Goal: Information Seeking & Learning: Learn about a topic

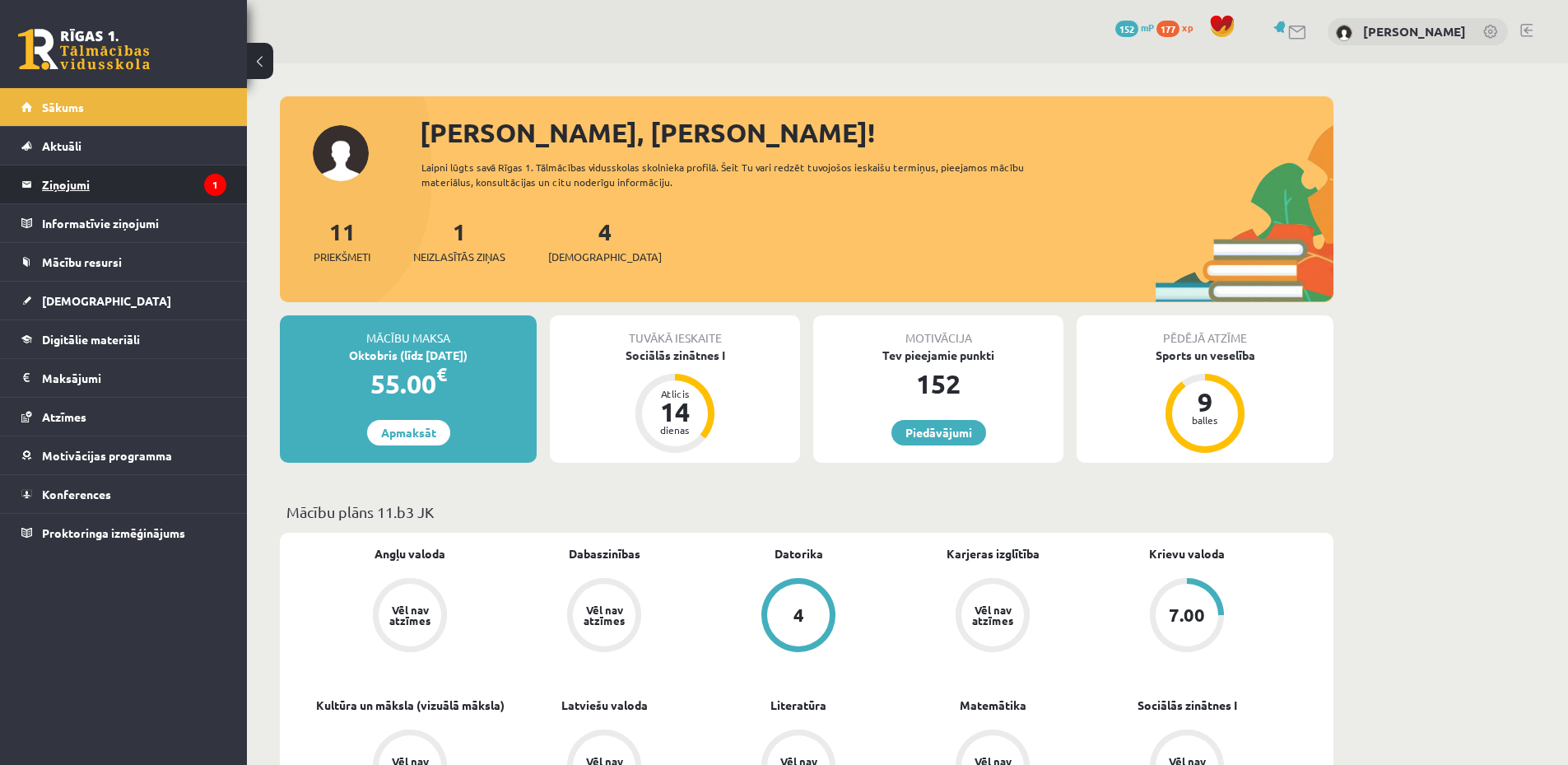
click at [100, 186] on legend "Ziņojumi 1" at bounding box center [134, 184] width 184 height 38
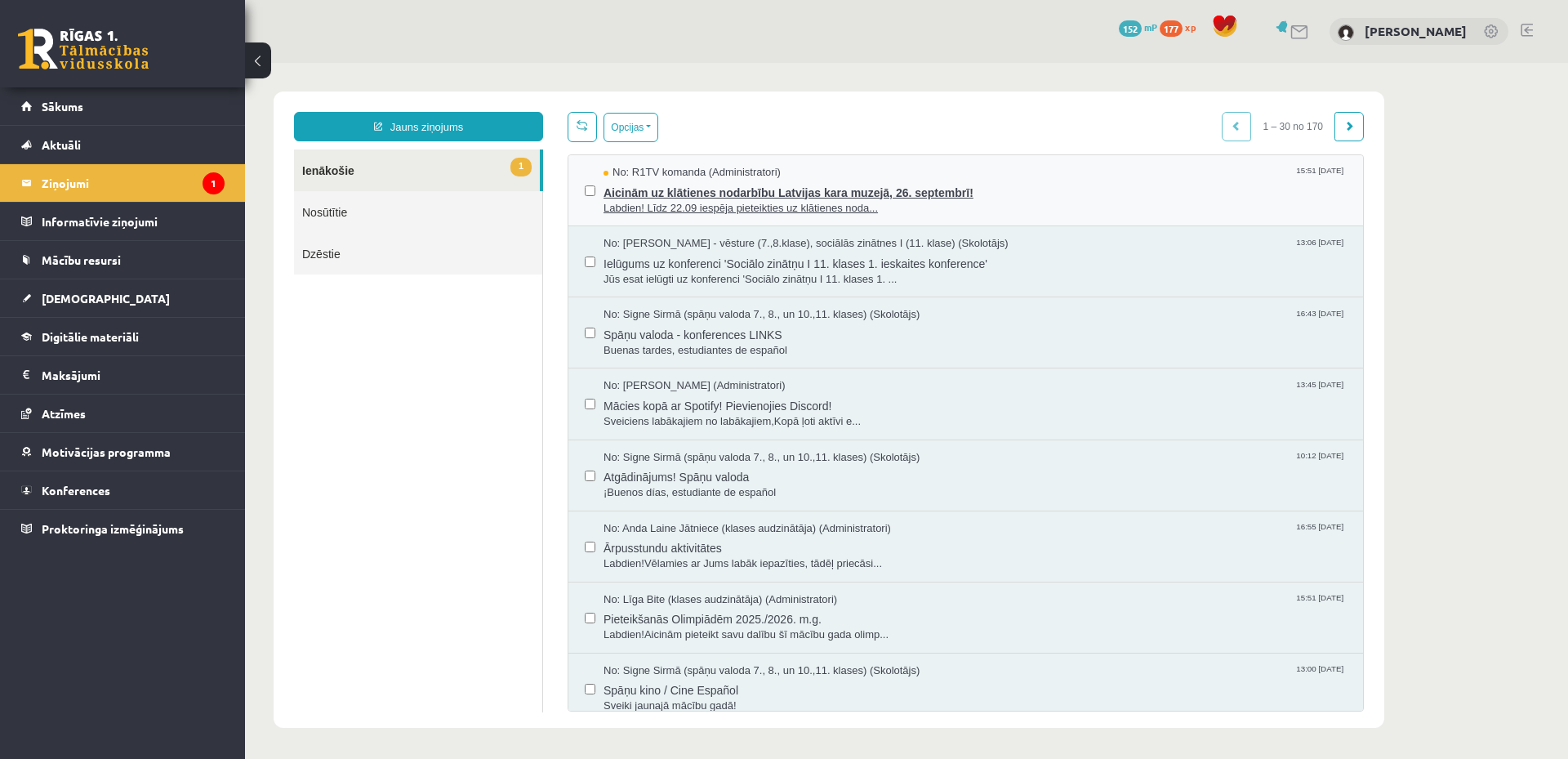
click at [839, 202] on span "Labdien! Līdz 22.09 iespēja pieteikties uz klātienes noda..." at bounding box center [974, 208] width 743 height 16
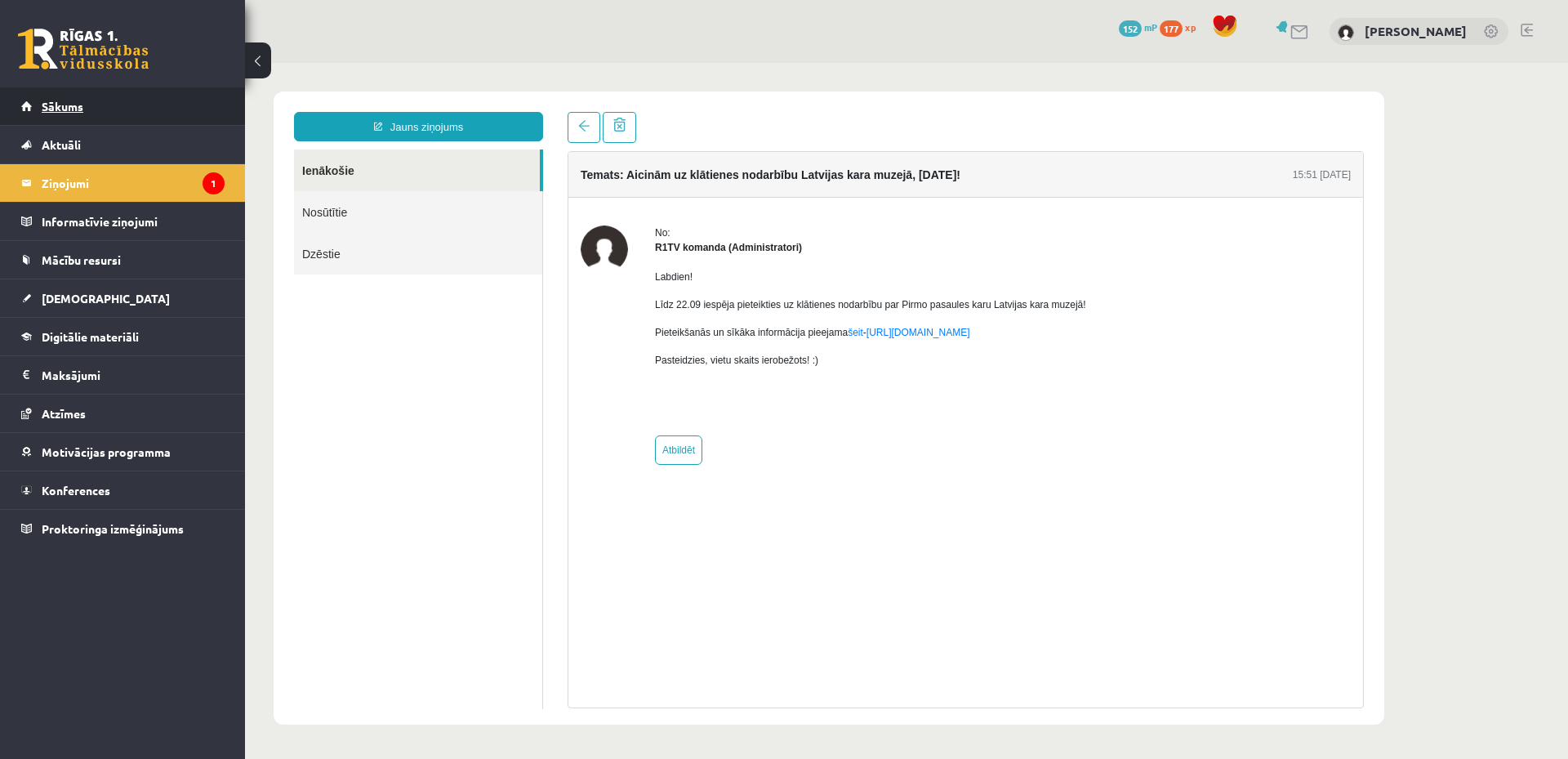
click at [57, 99] on span "Sākums" at bounding box center [63, 106] width 42 height 15
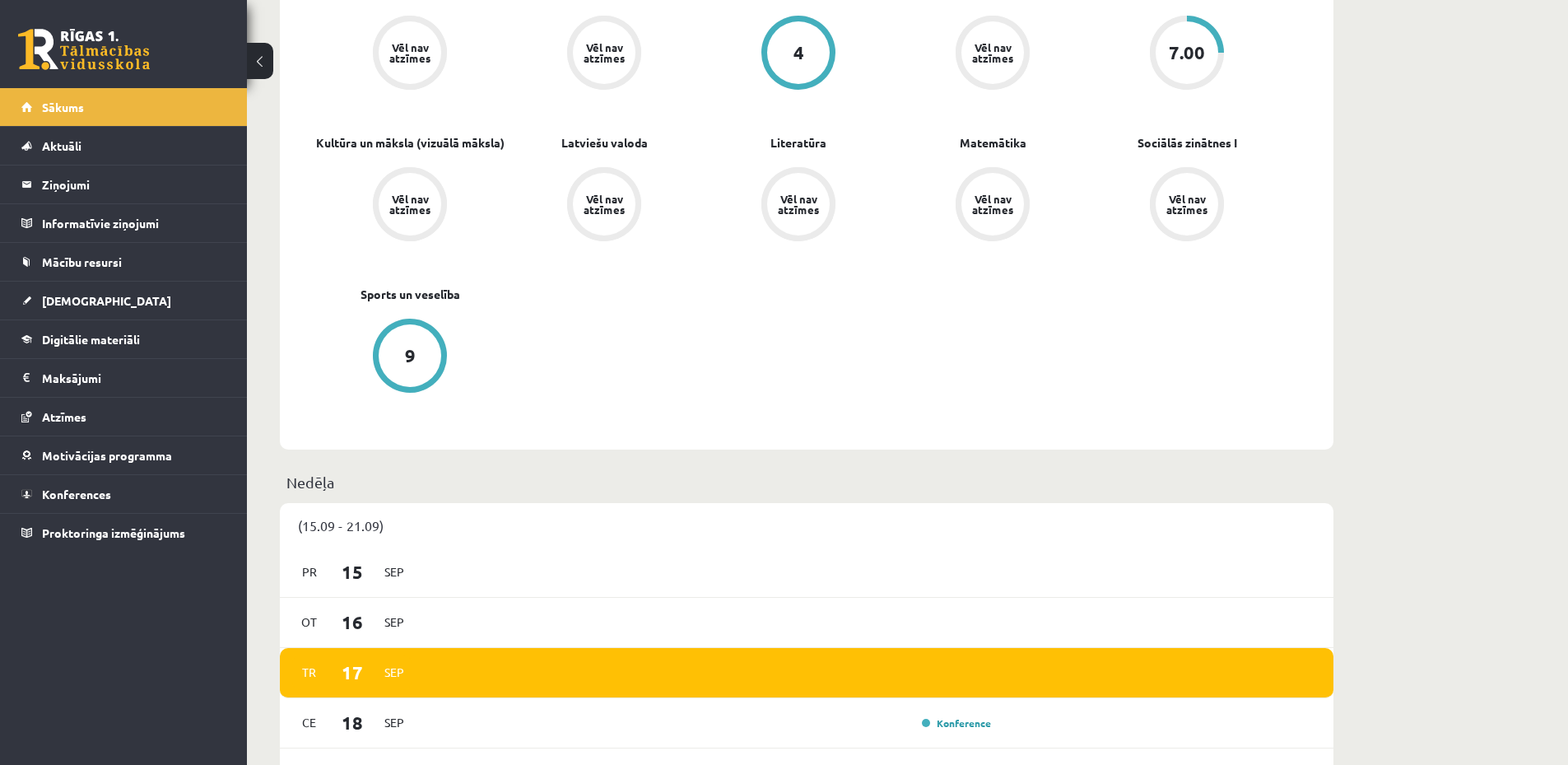
scroll to position [439, 0]
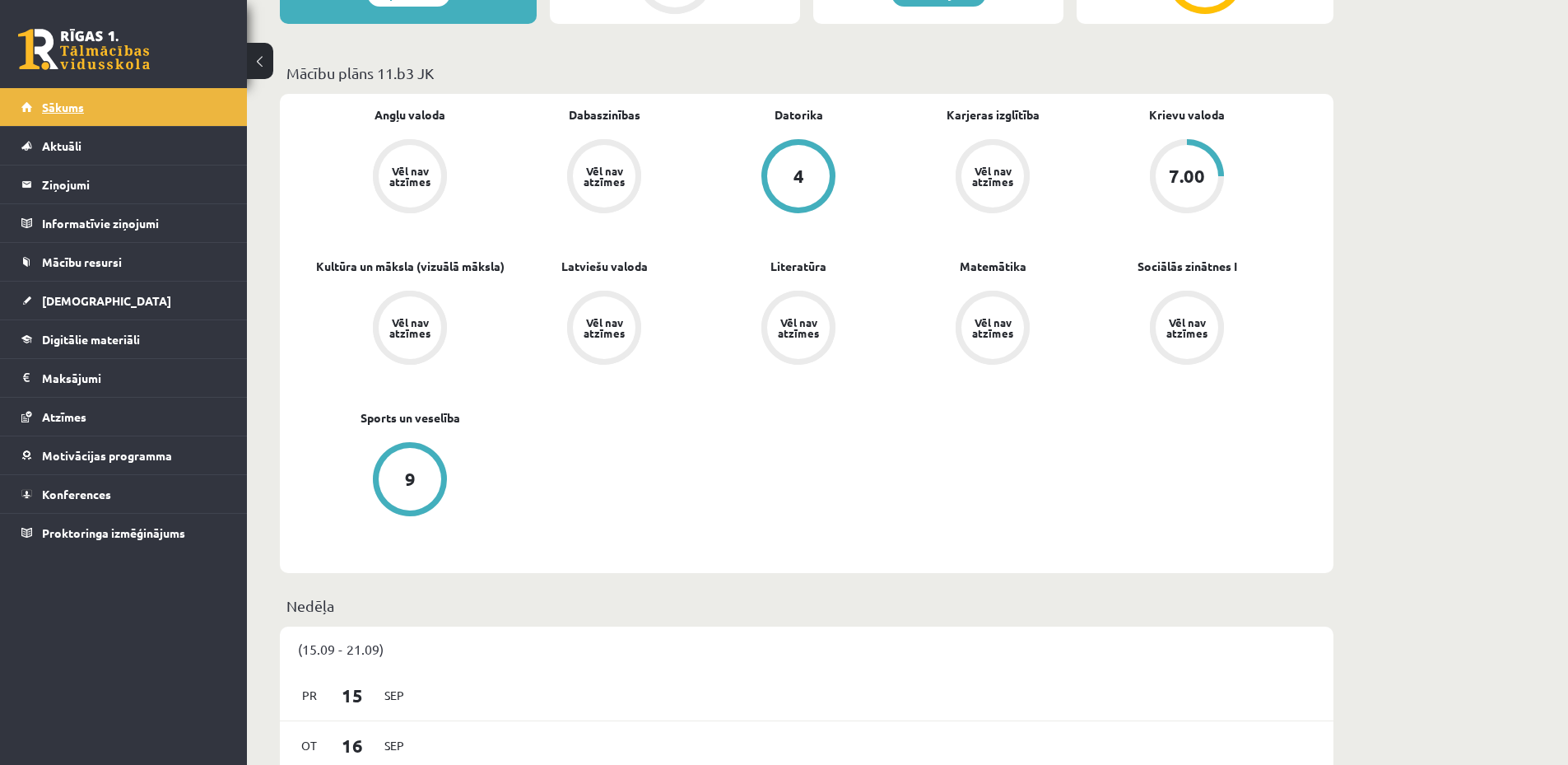
click at [83, 108] on span "Sākums" at bounding box center [63, 107] width 42 height 15
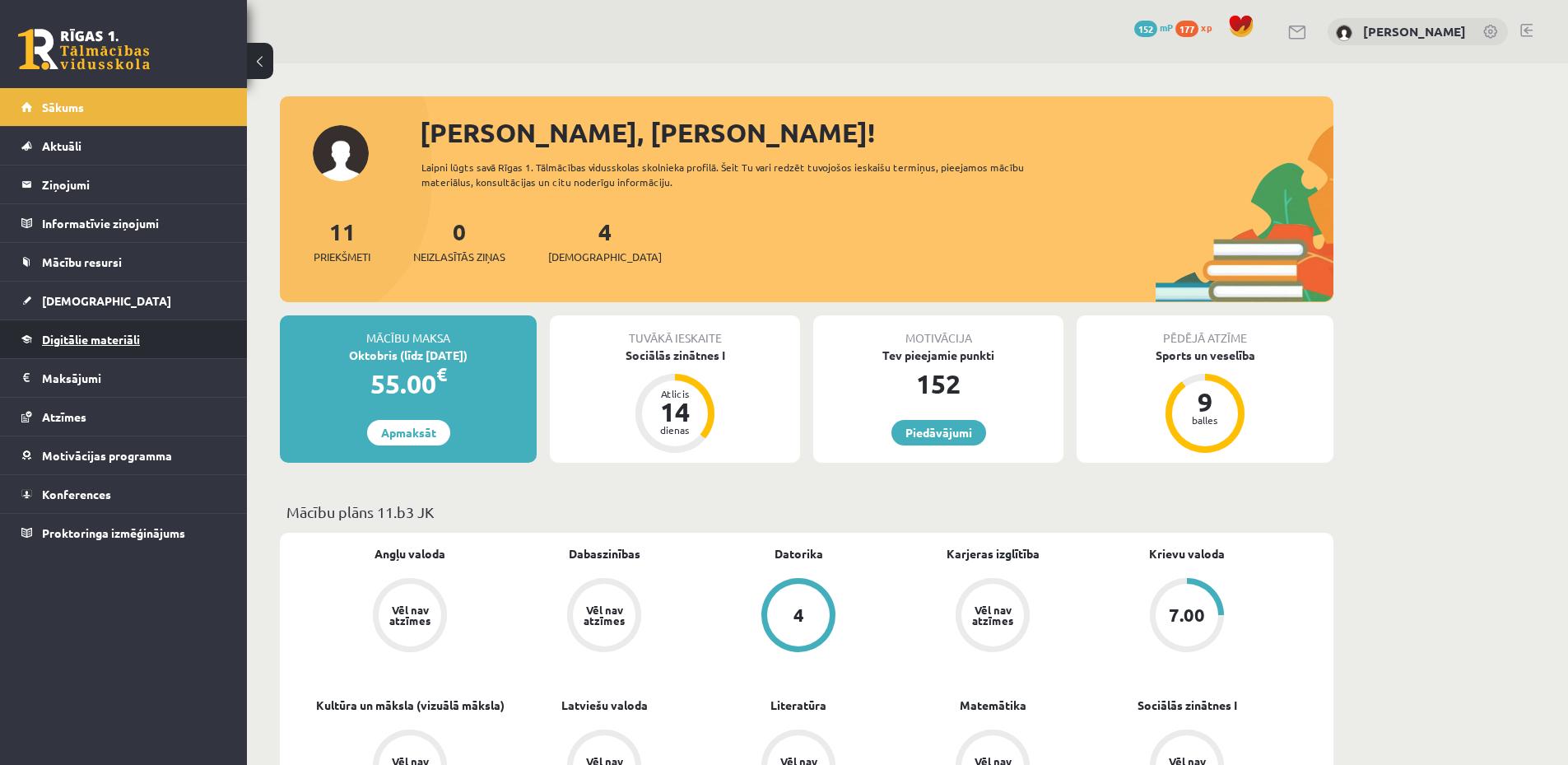
click at [110, 347] on link "Digitālie materiāli" at bounding box center [123, 339] width 205 height 38
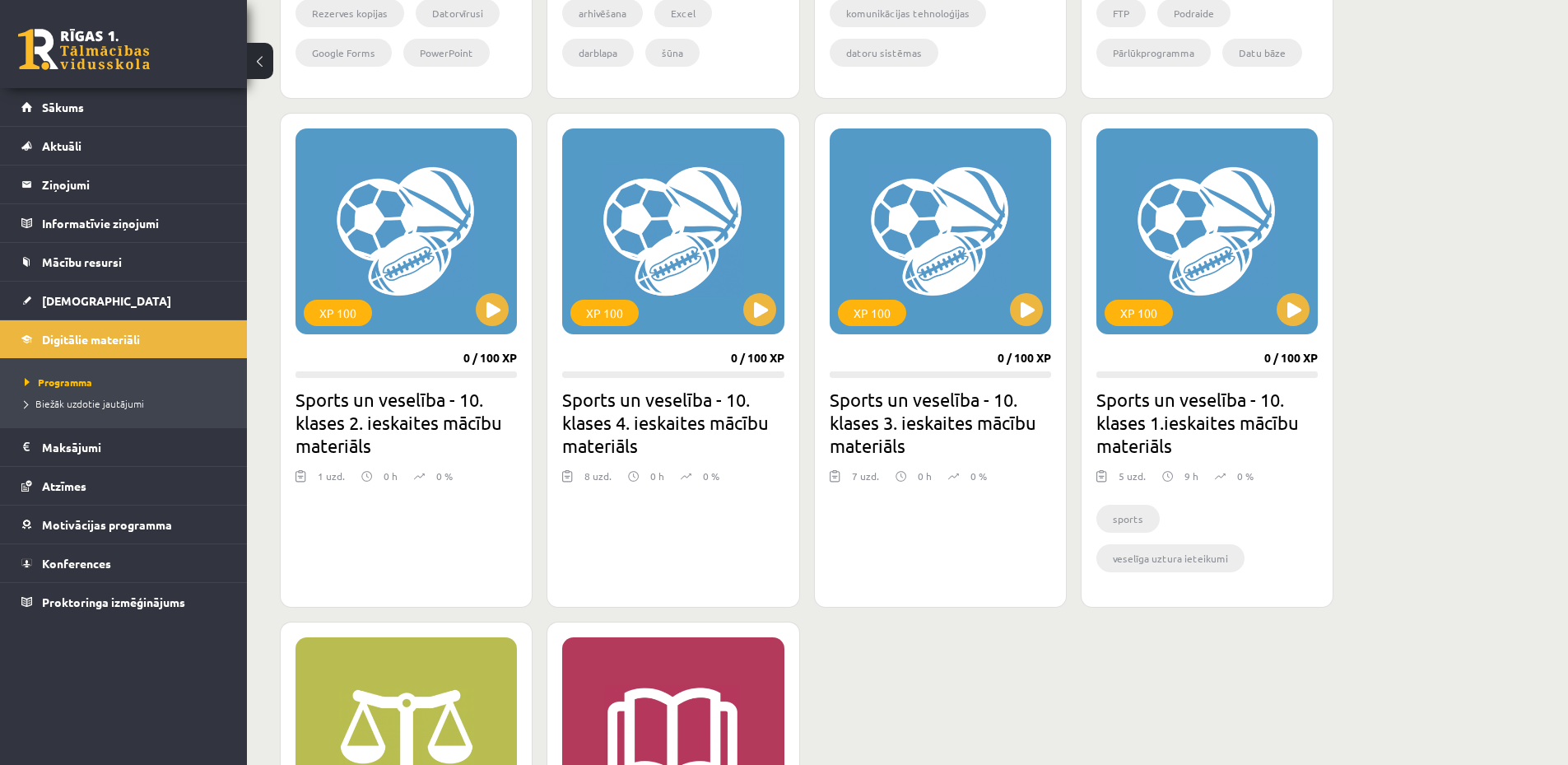
scroll to position [1318, 0]
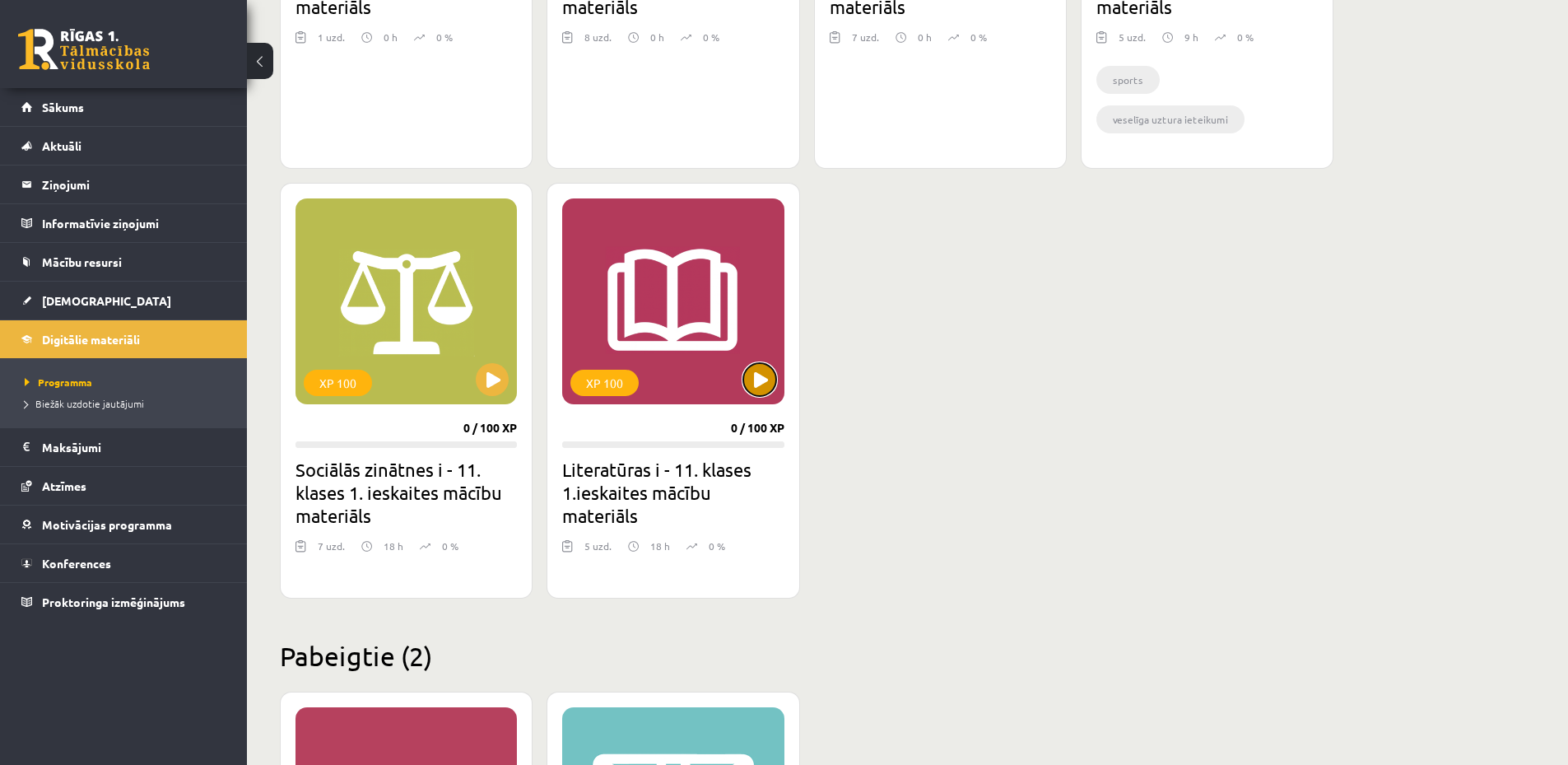
click at [760, 382] on button at bounding box center [760, 379] width 33 height 33
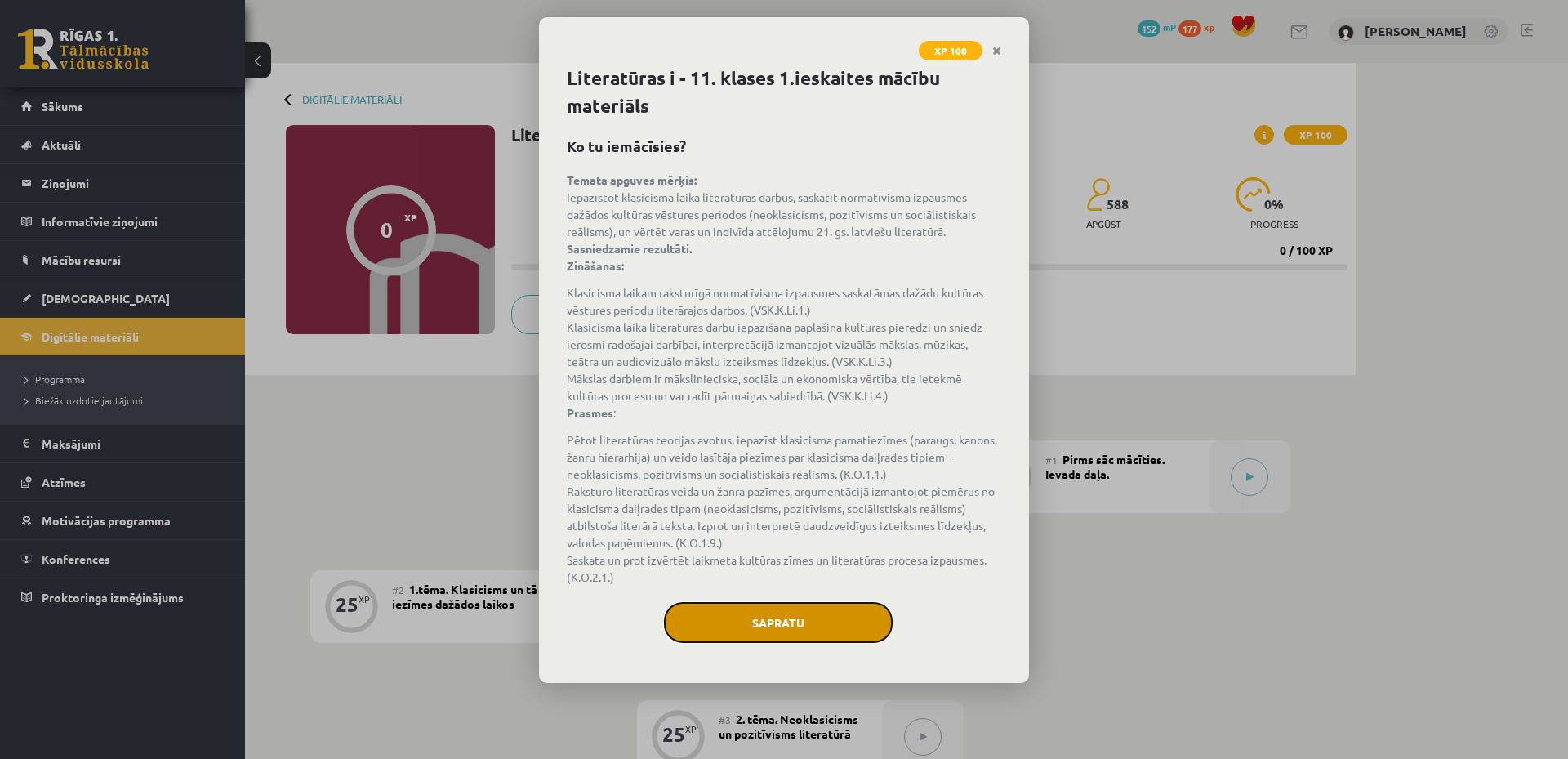
click at [744, 620] on button "Sapratu" at bounding box center [779, 622] width 229 height 41
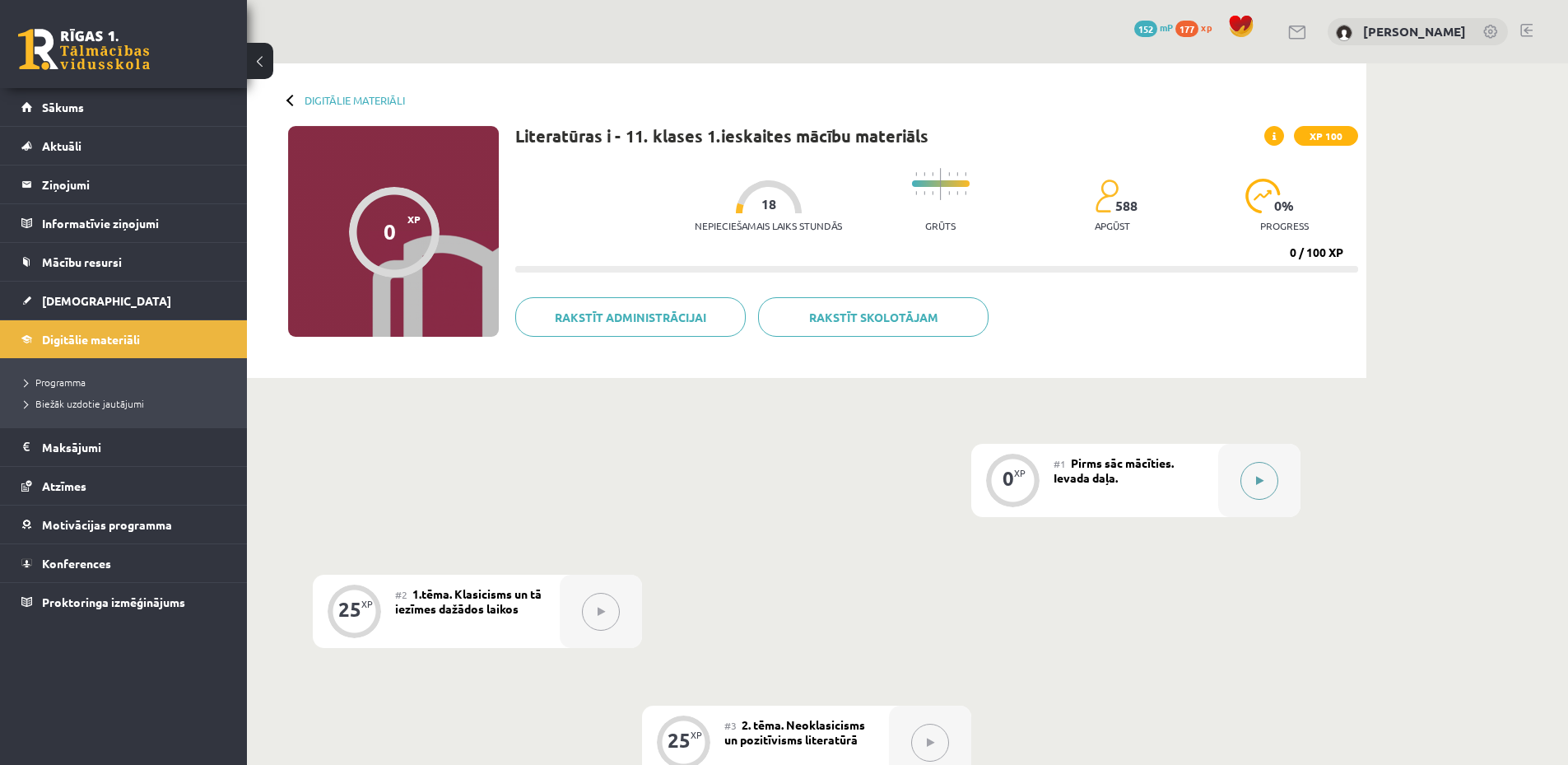
click at [1261, 481] on icon at bounding box center [1259, 481] width 8 height 10
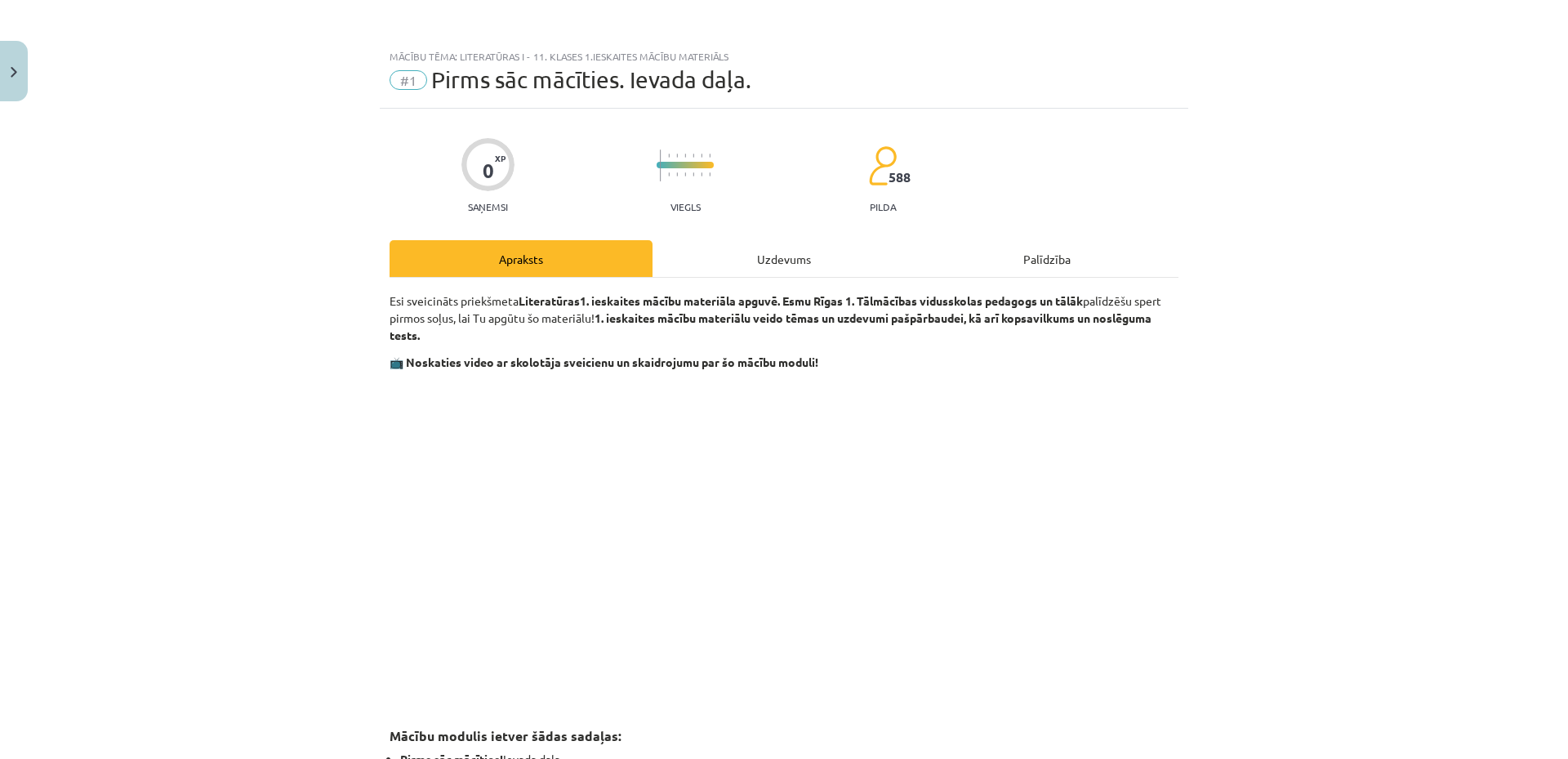
click at [1353, 519] on div "Mācību tēma: Literatūras i - 11. klases 1.ieskaites mācību materiāls #1 Pirms s…" at bounding box center [784, 380] width 1568 height 759
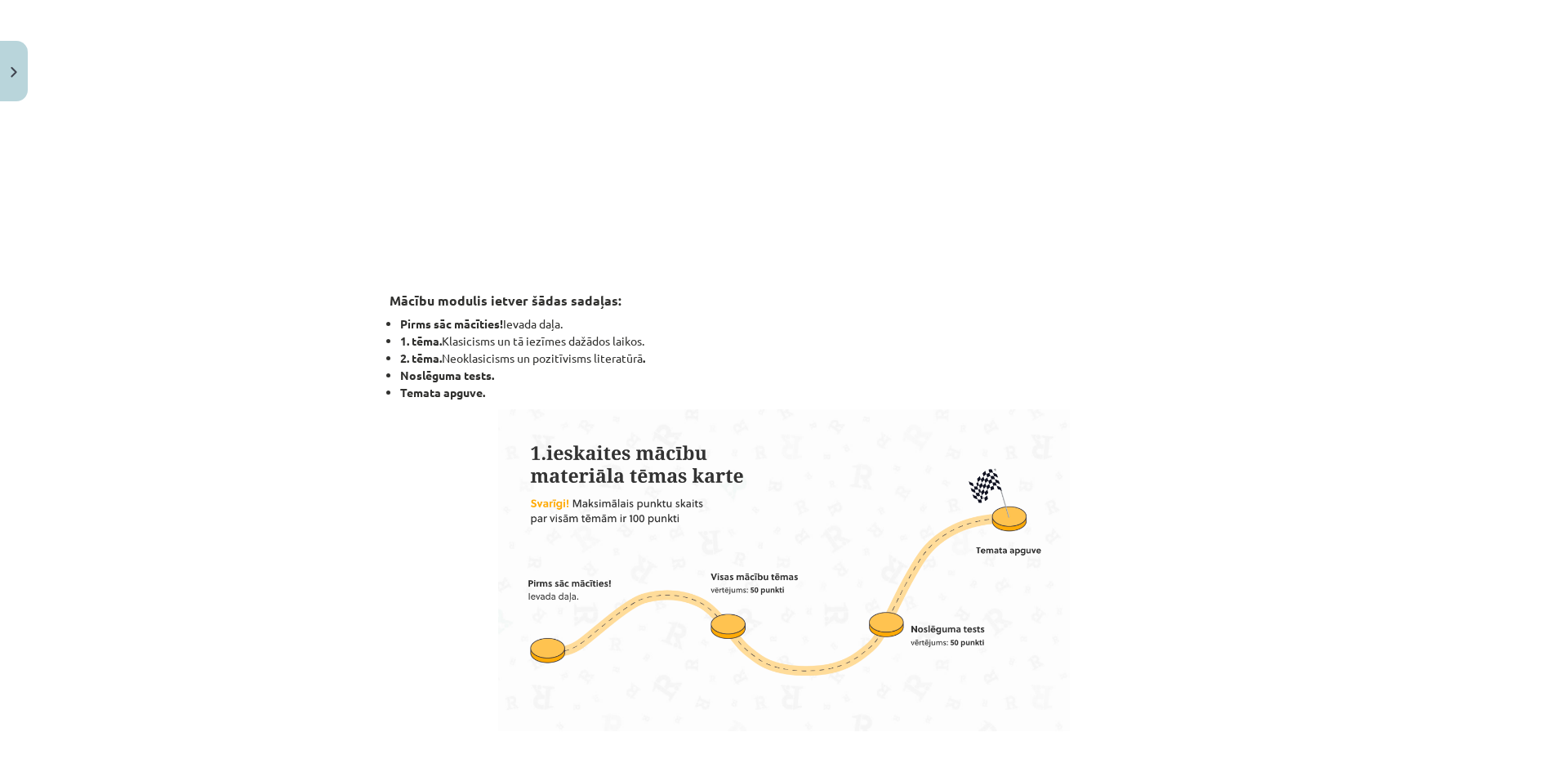
scroll to position [872, 0]
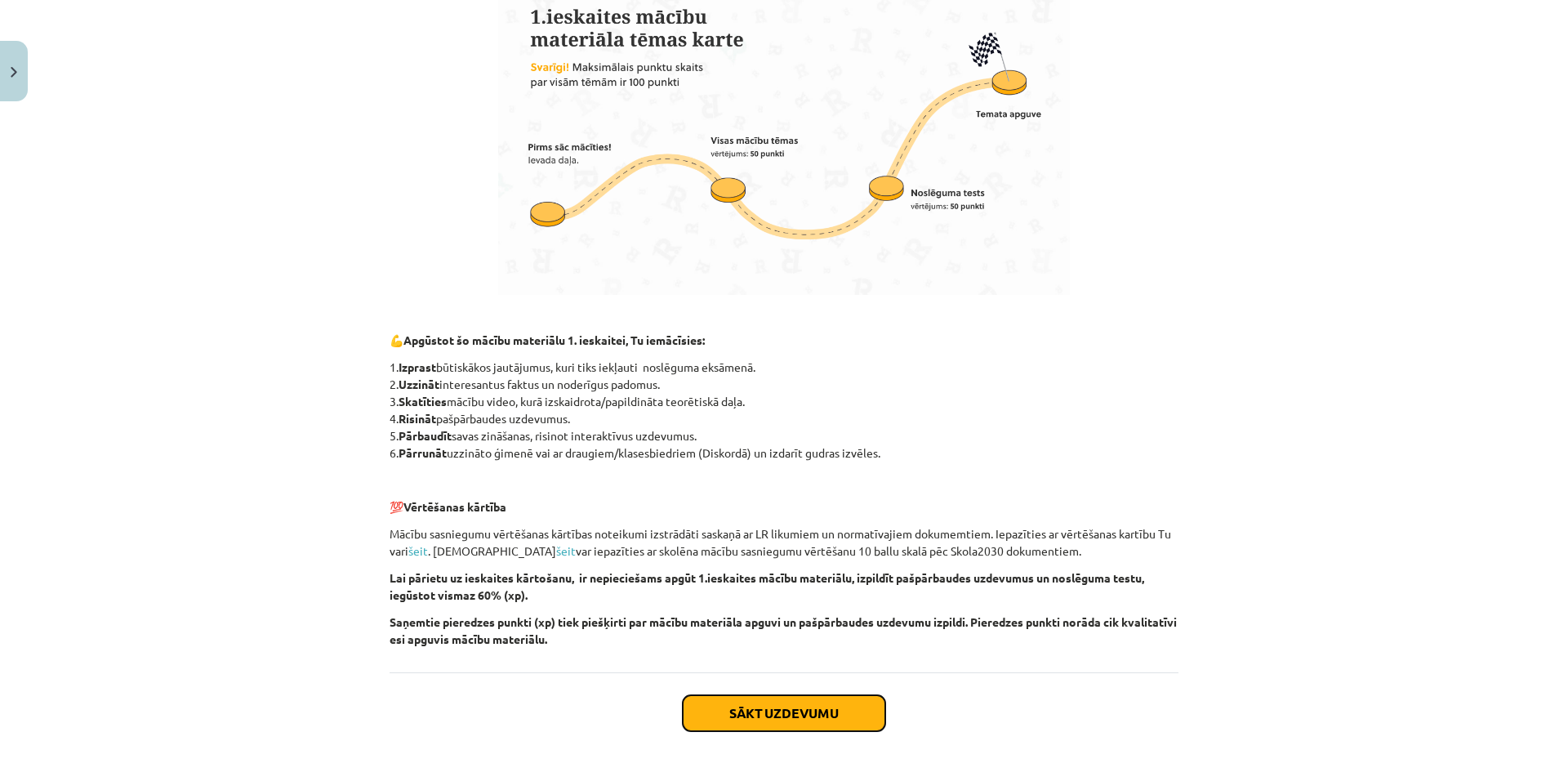
click at [806, 722] on button "Sākt uzdevumu" at bounding box center [784, 713] width 202 height 36
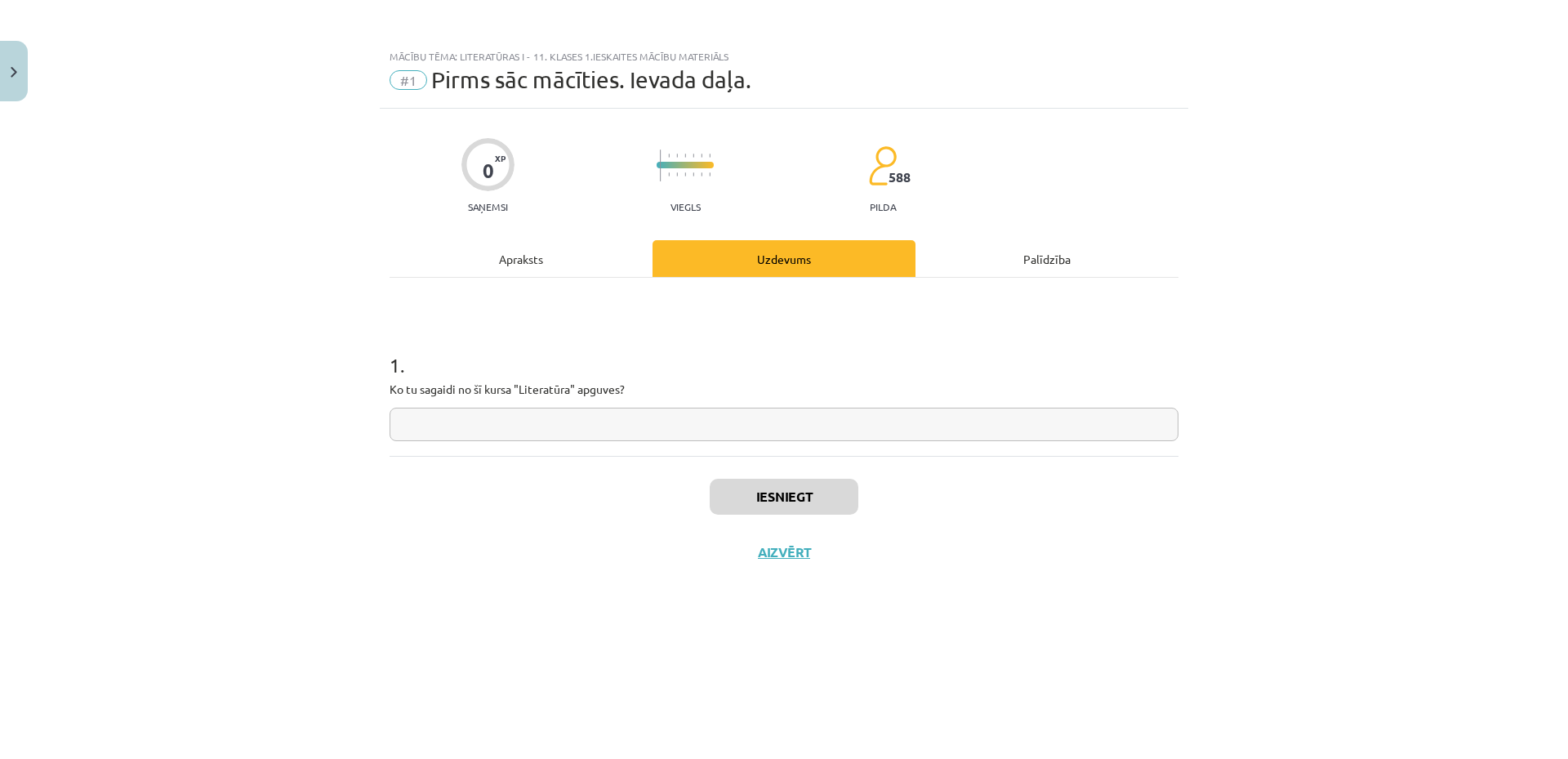
click at [592, 435] on input "text" at bounding box center [784, 425] width 789 height 33
click at [646, 409] on input "text" at bounding box center [784, 425] width 789 height 33
type input "**********"
click at [797, 502] on button "Iesniegt" at bounding box center [784, 497] width 149 height 36
click at [811, 557] on button "Nākamā nodarbība" at bounding box center [784, 563] width 160 height 38
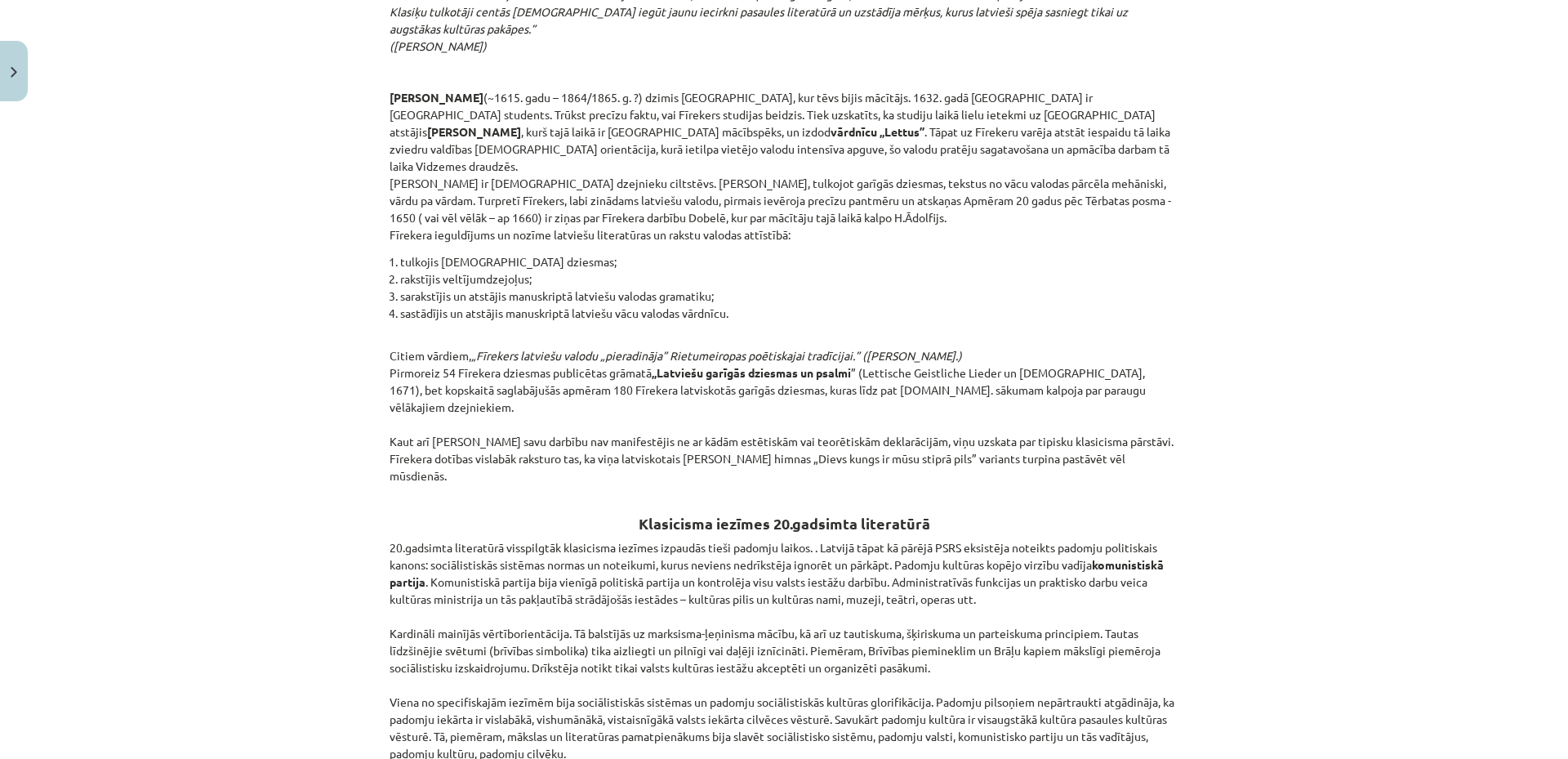
scroll to position [3486, 0]
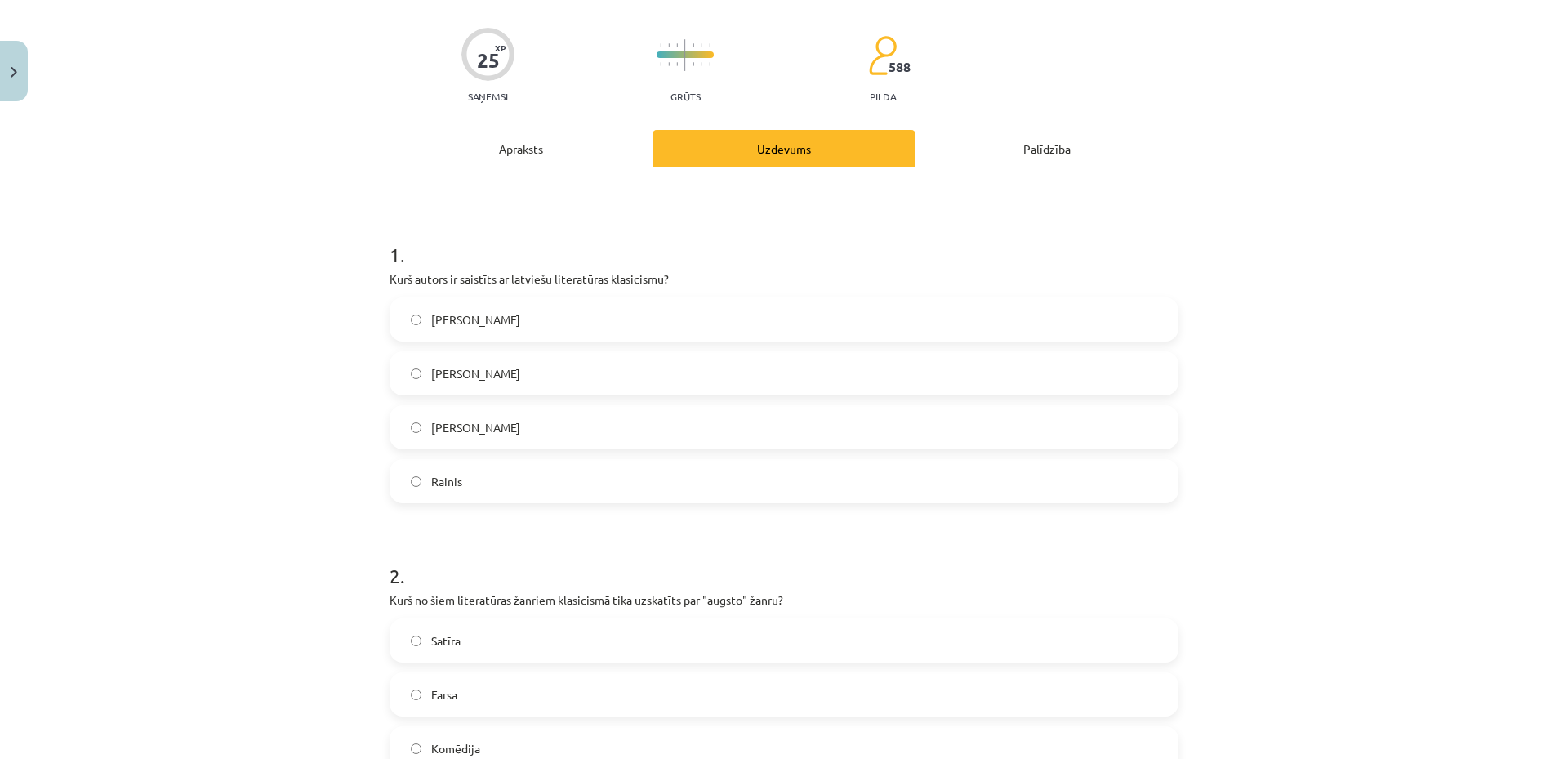
scroll to position [41, 0]
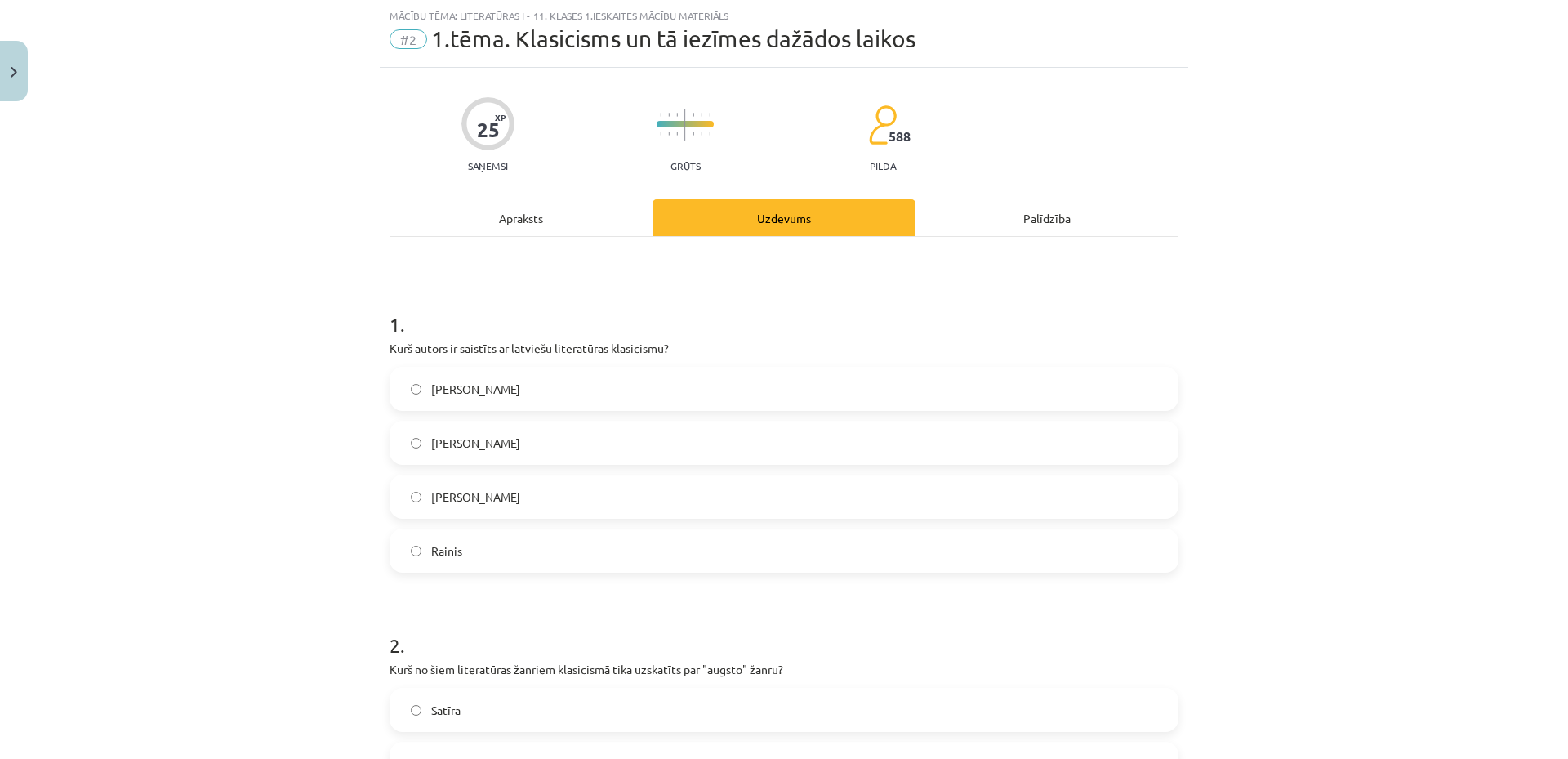
click at [530, 222] on div "Apraksts" at bounding box center [520, 217] width 263 height 37
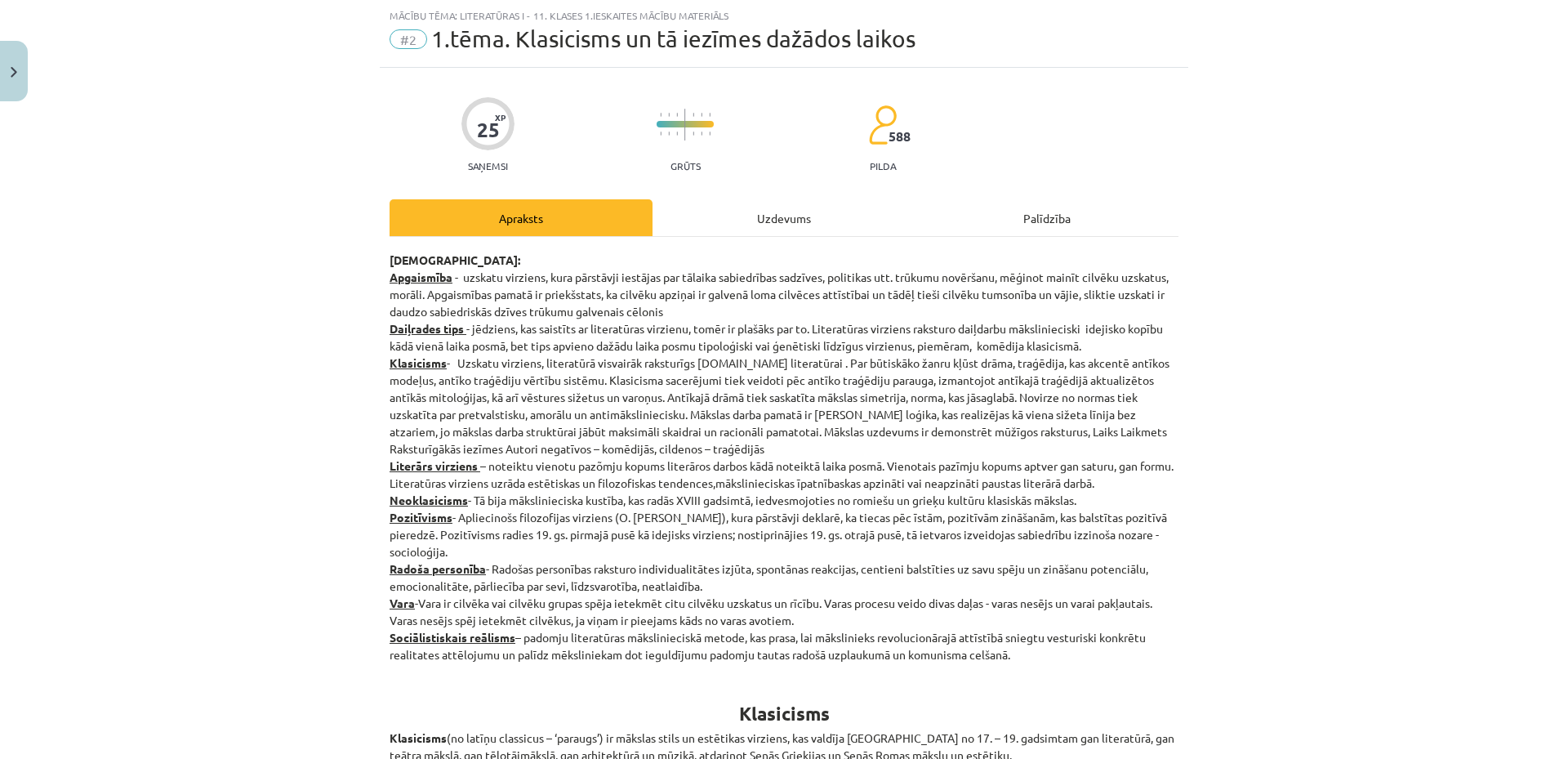
click at [795, 216] on div "Uzdevums" at bounding box center [784, 217] width 263 height 37
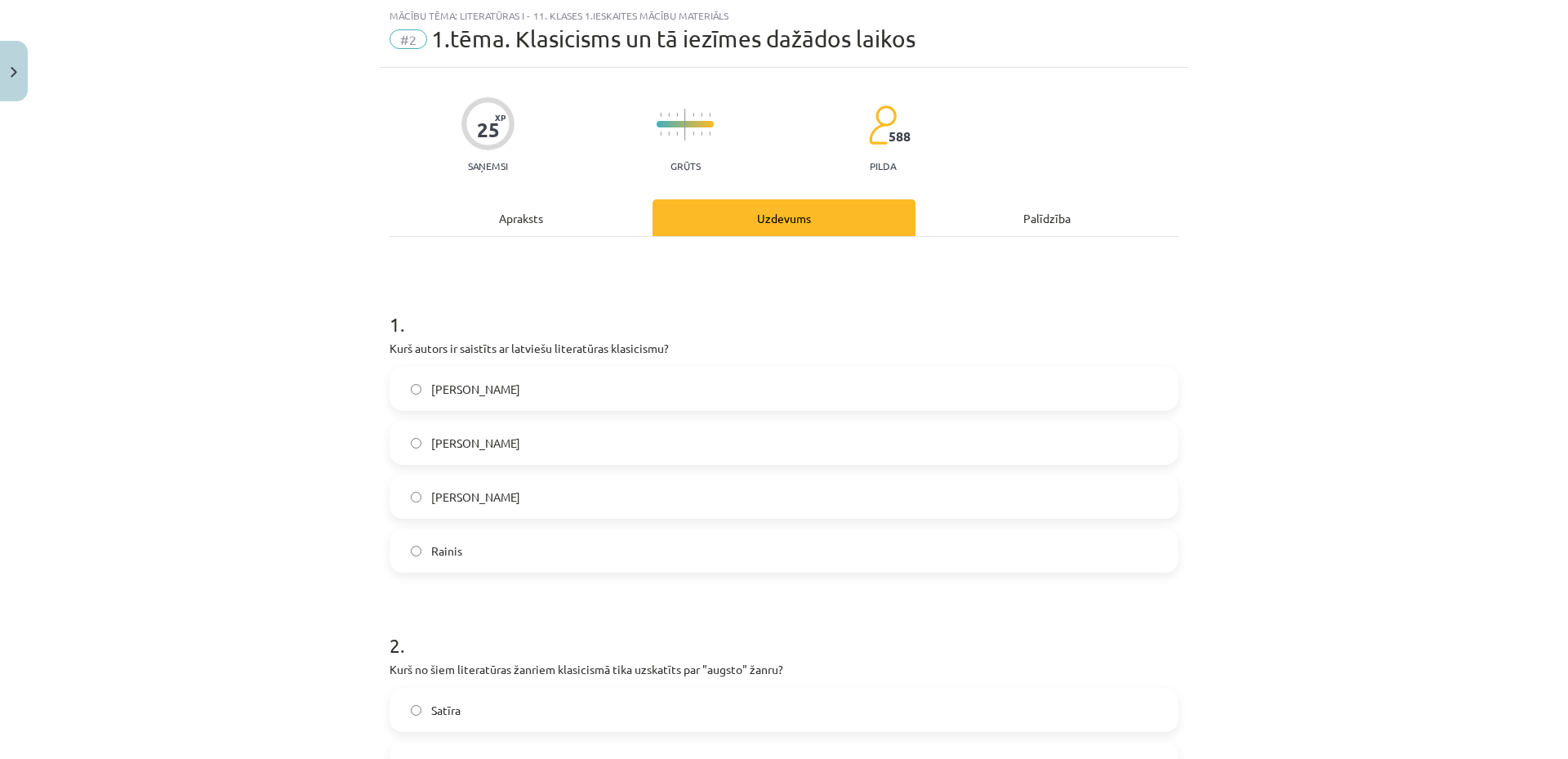
click at [515, 222] on div "Apraksts" at bounding box center [520, 217] width 263 height 37
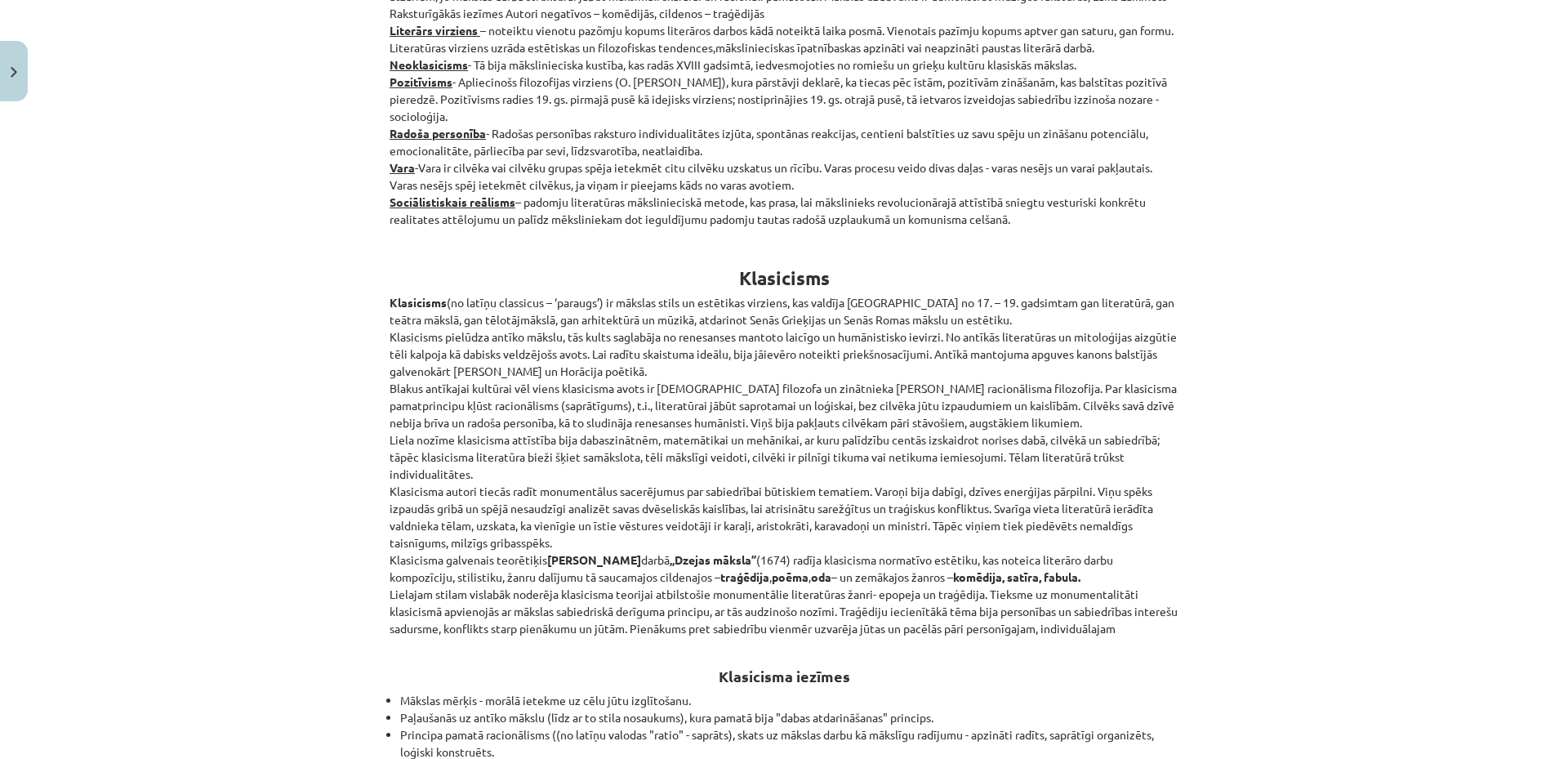
scroll to position [0, 0]
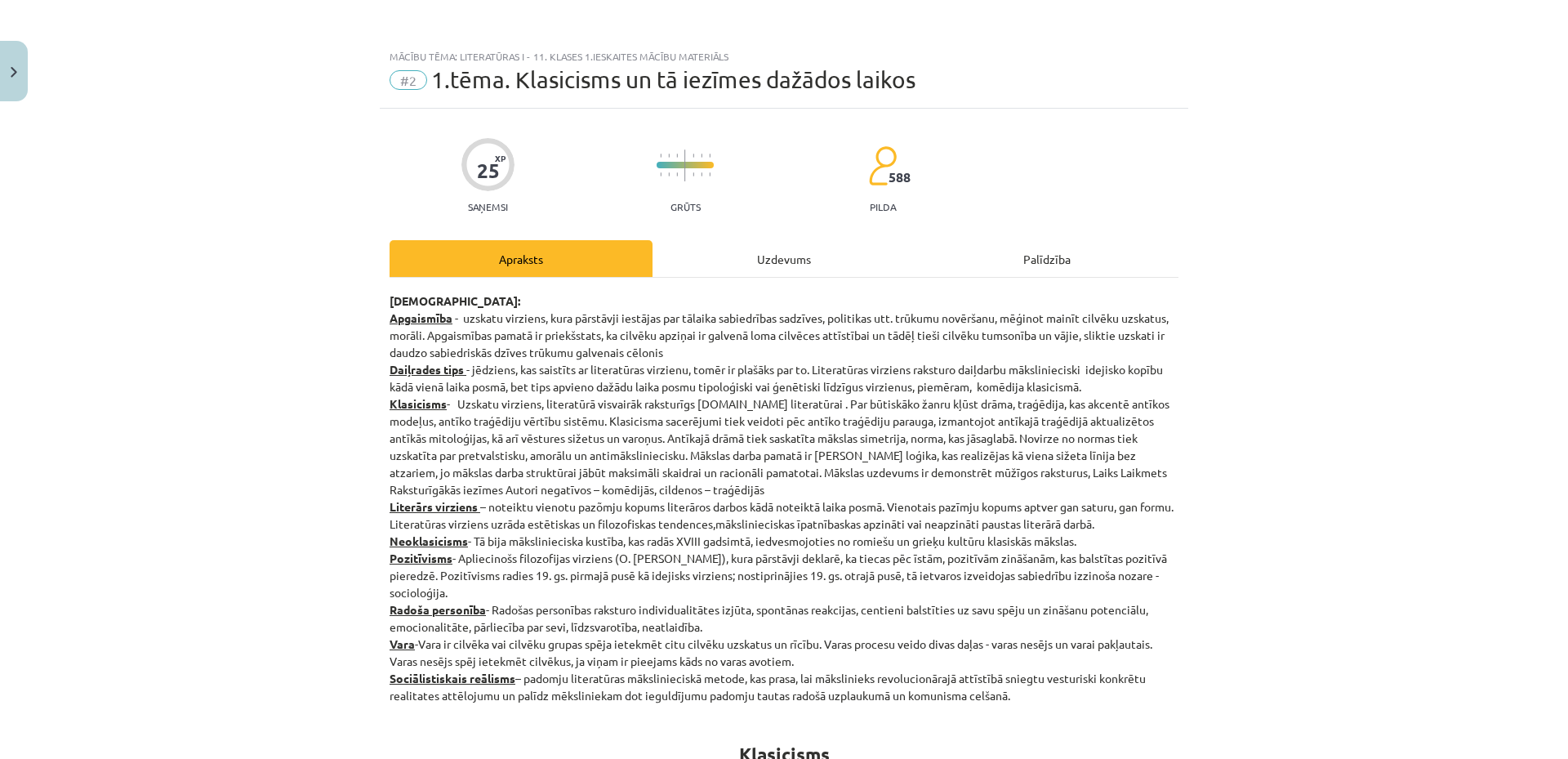
click at [775, 263] on div "Uzdevums" at bounding box center [784, 258] width 263 height 37
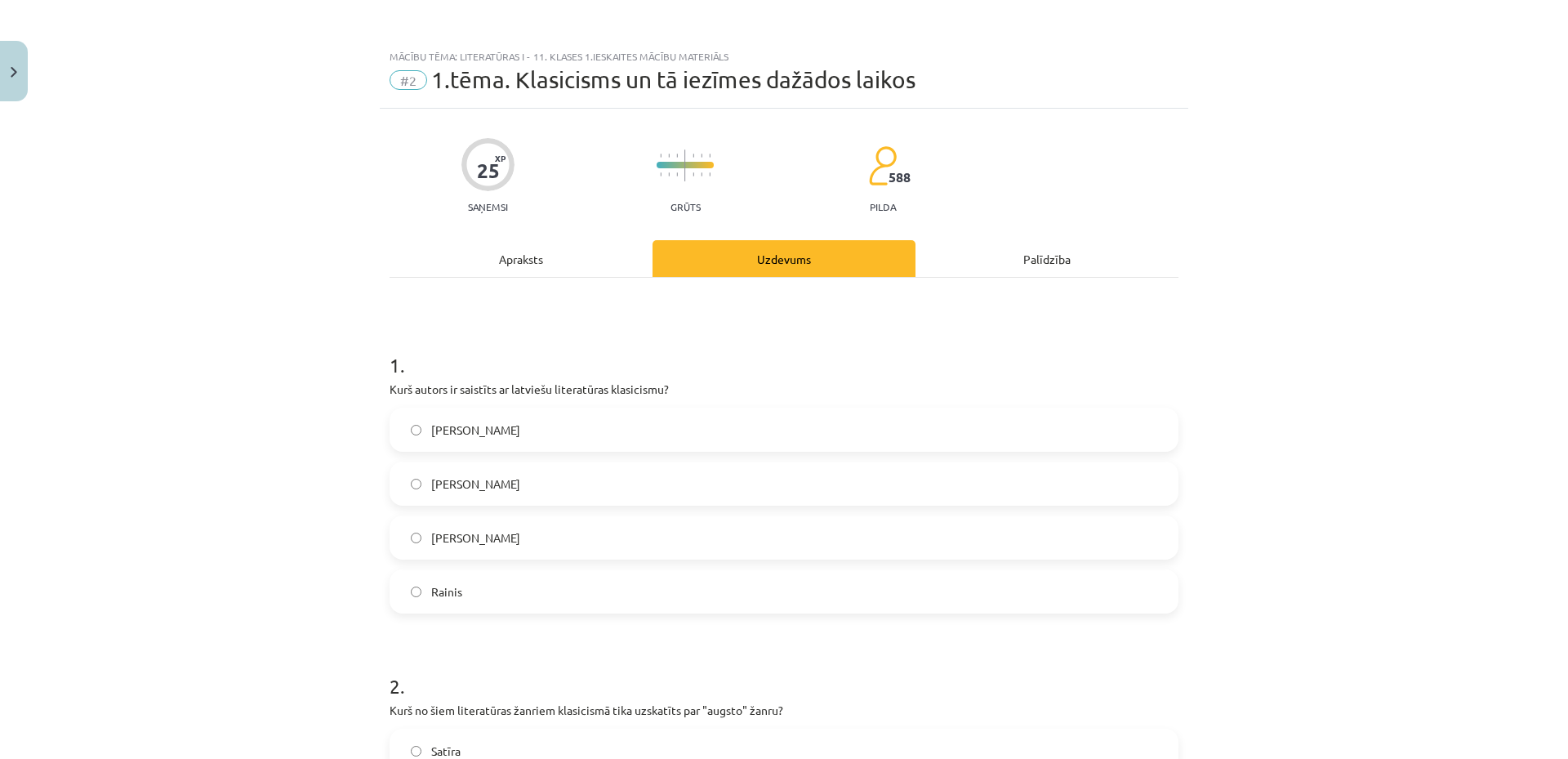
scroll to position [41, 0]
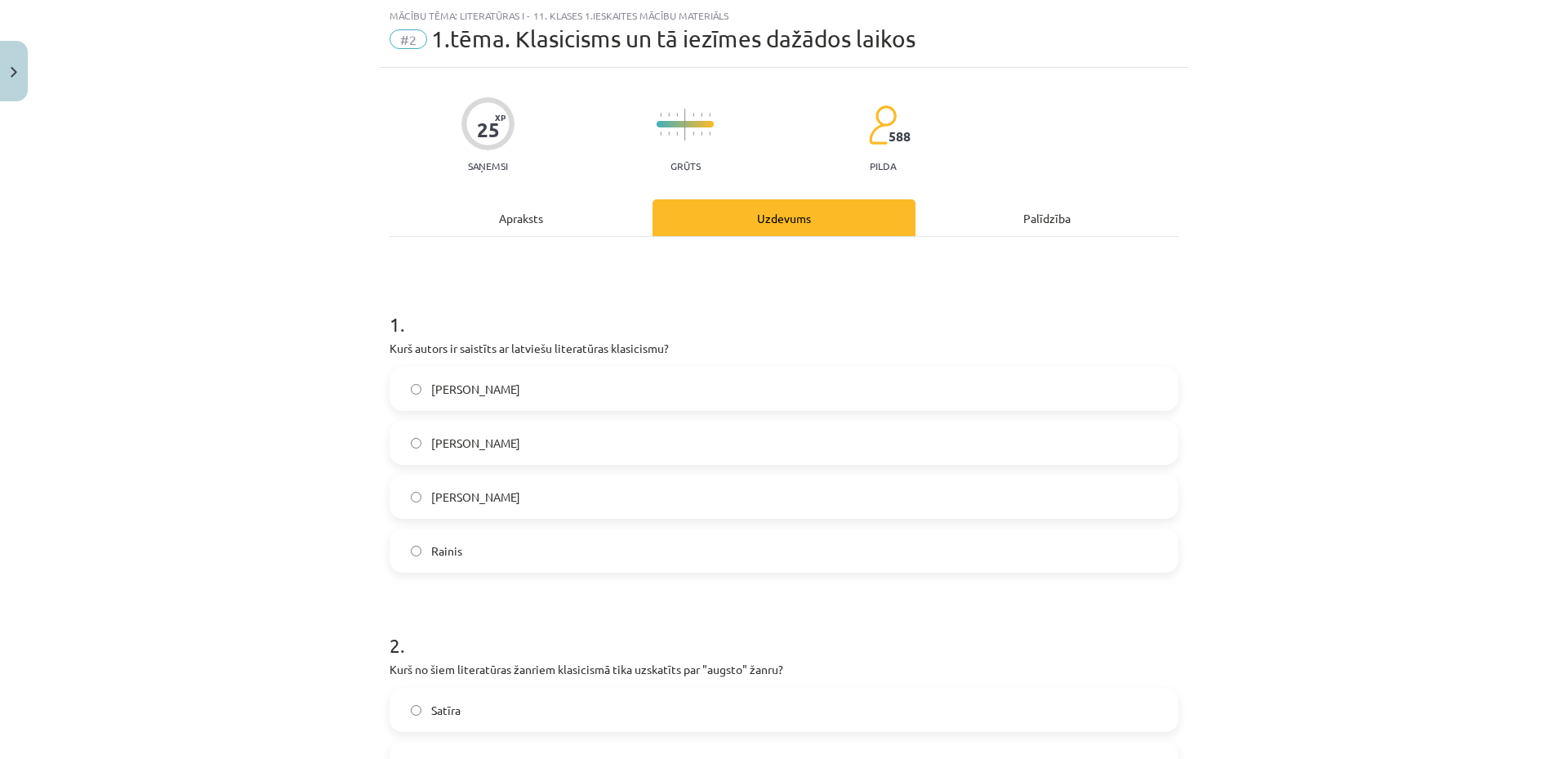
click at [490, 392] on span "Kristofers Fīrekers" at bounding box center [475, 389] width 89 height 18
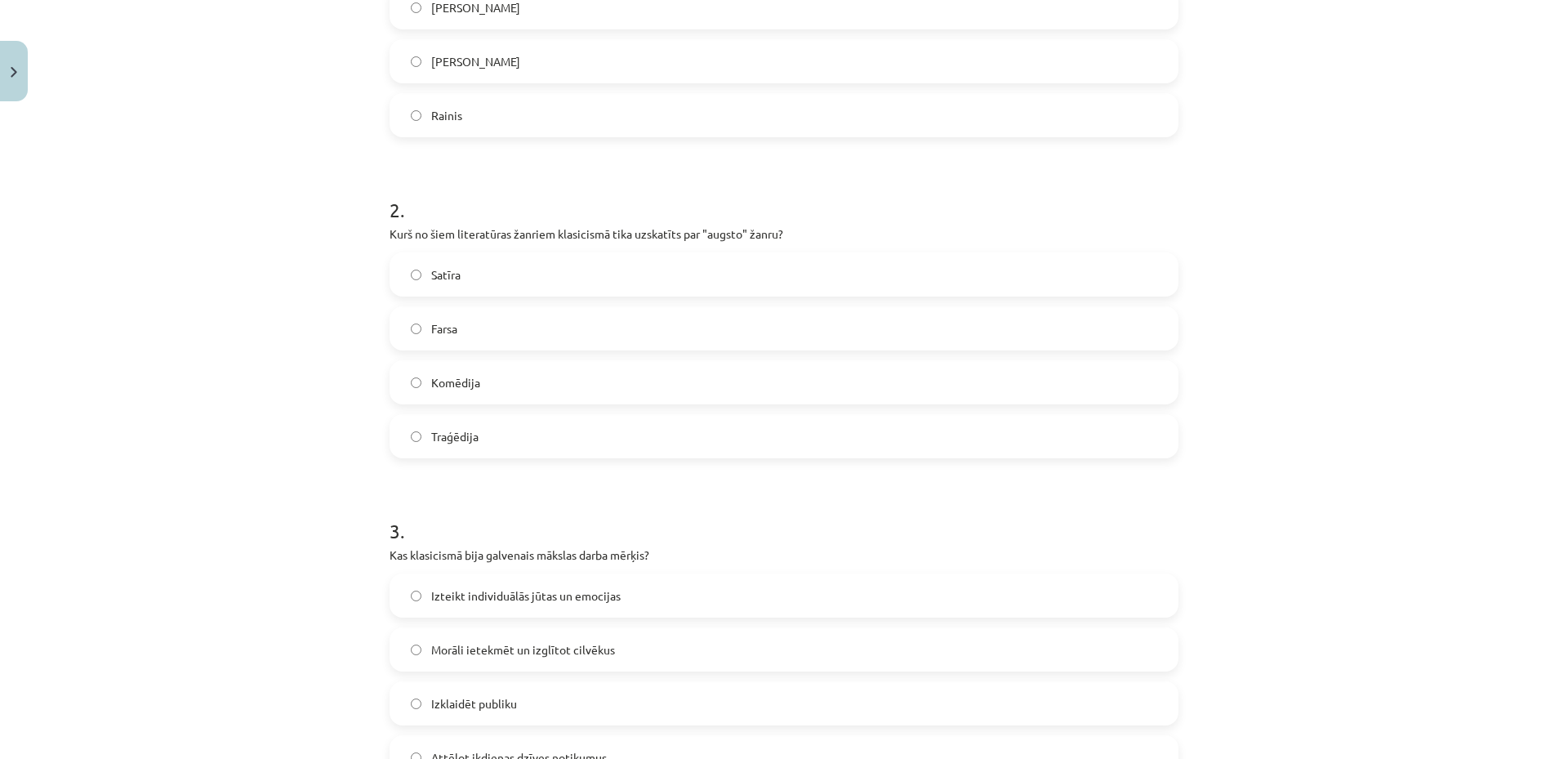
scroll to position [0, 0]
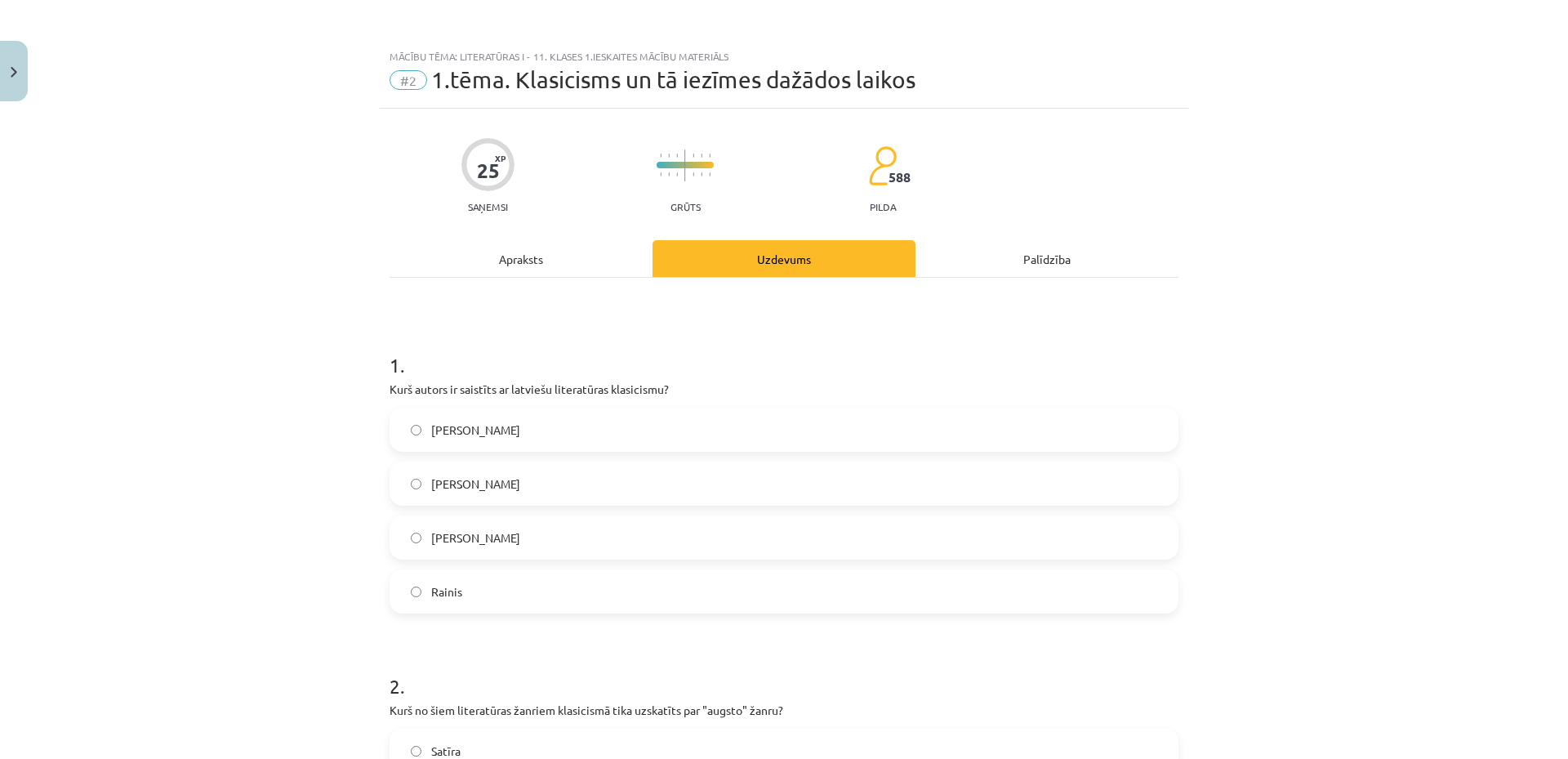
click at [491, 274] on div "Apraksts" at bounding box center [520, 258] width 263 height 37
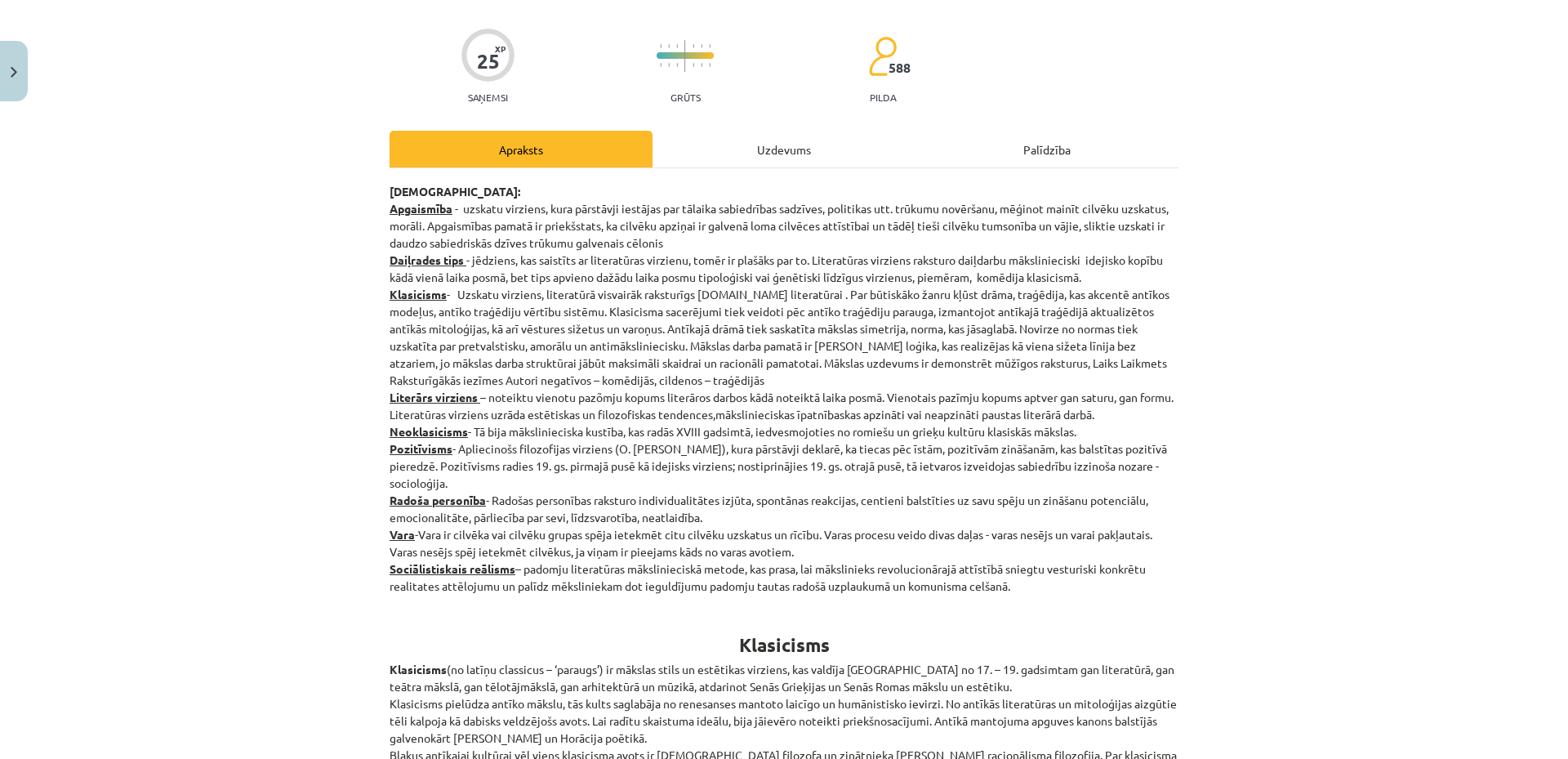
scroll to position [41, 0]
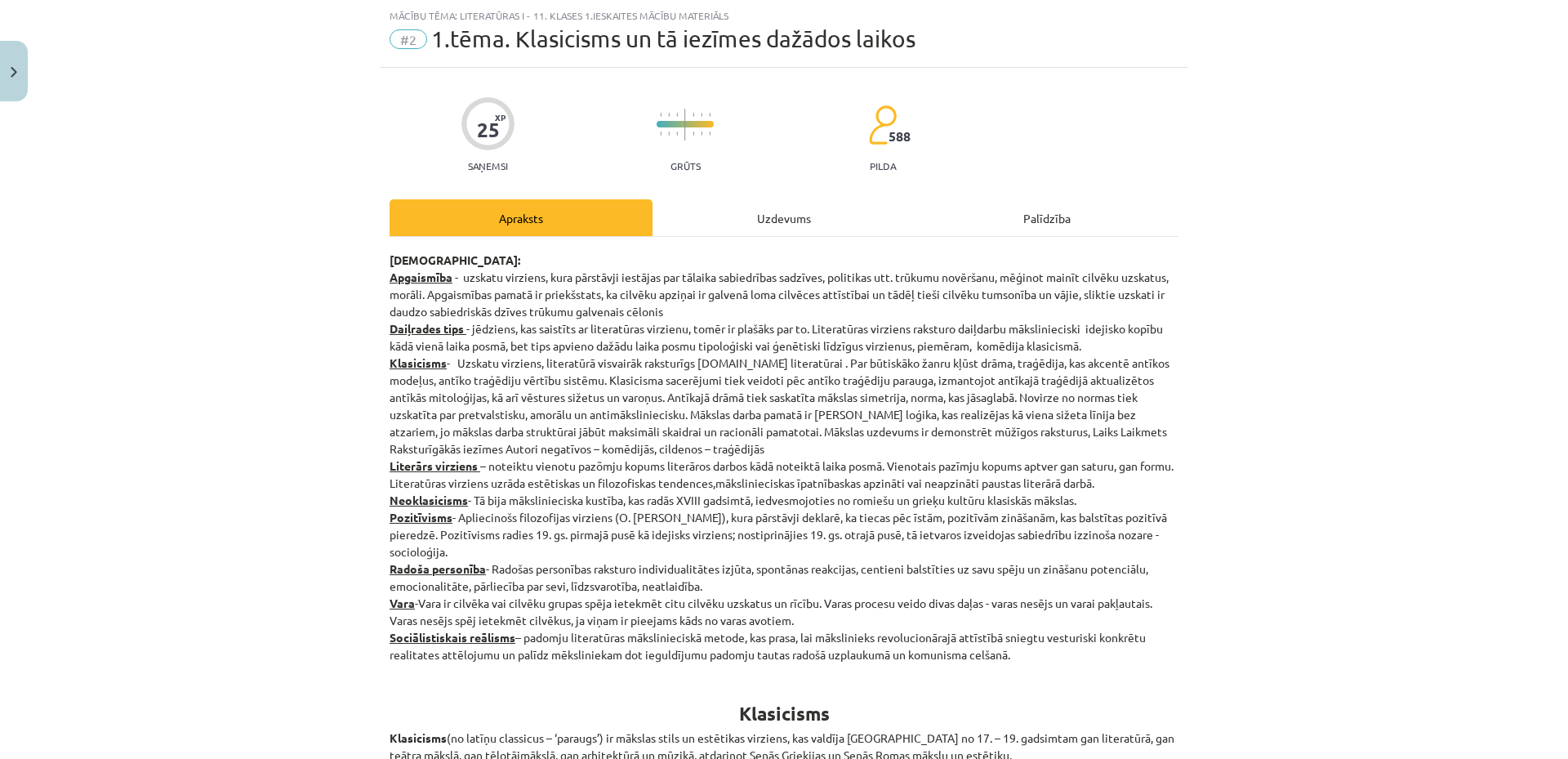
click at [755, 212] on div "Uzdevums" at bounding box center [784, 217] width 263 height 37
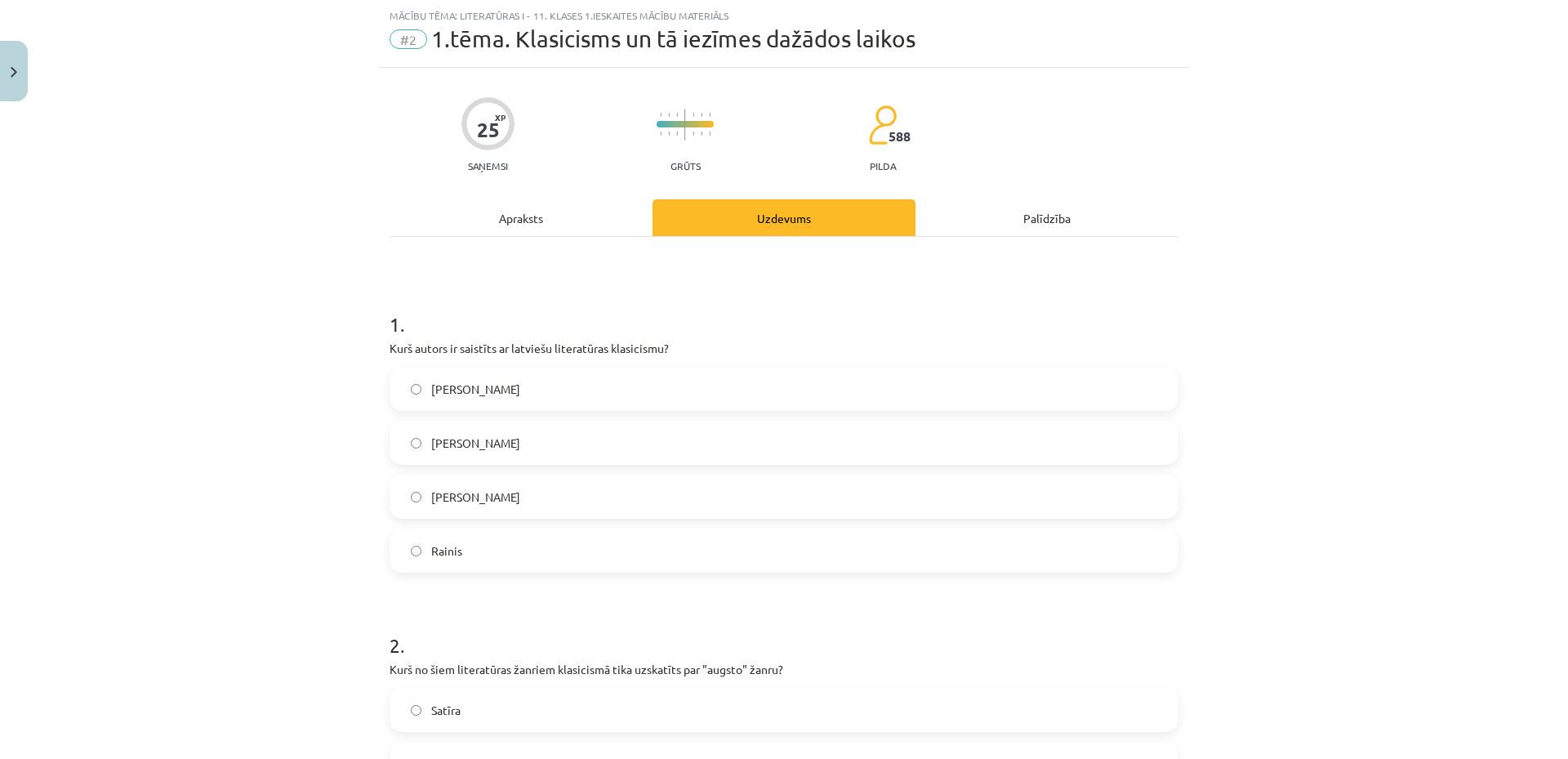
scroll to position [476, 0]
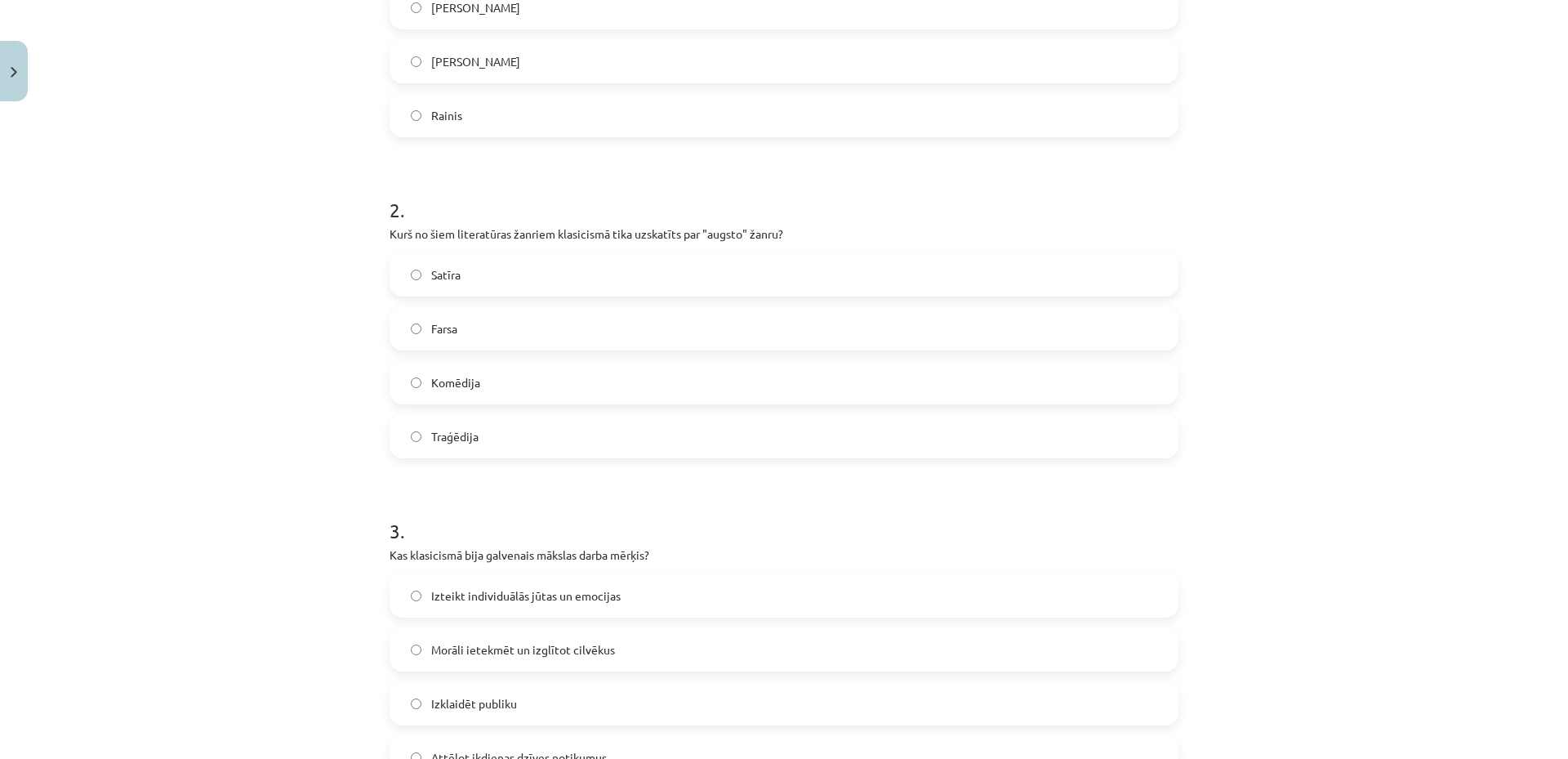
click at [515, 430] on label "Traģēdija" at bounding box center [784, 436] width 785 height 41
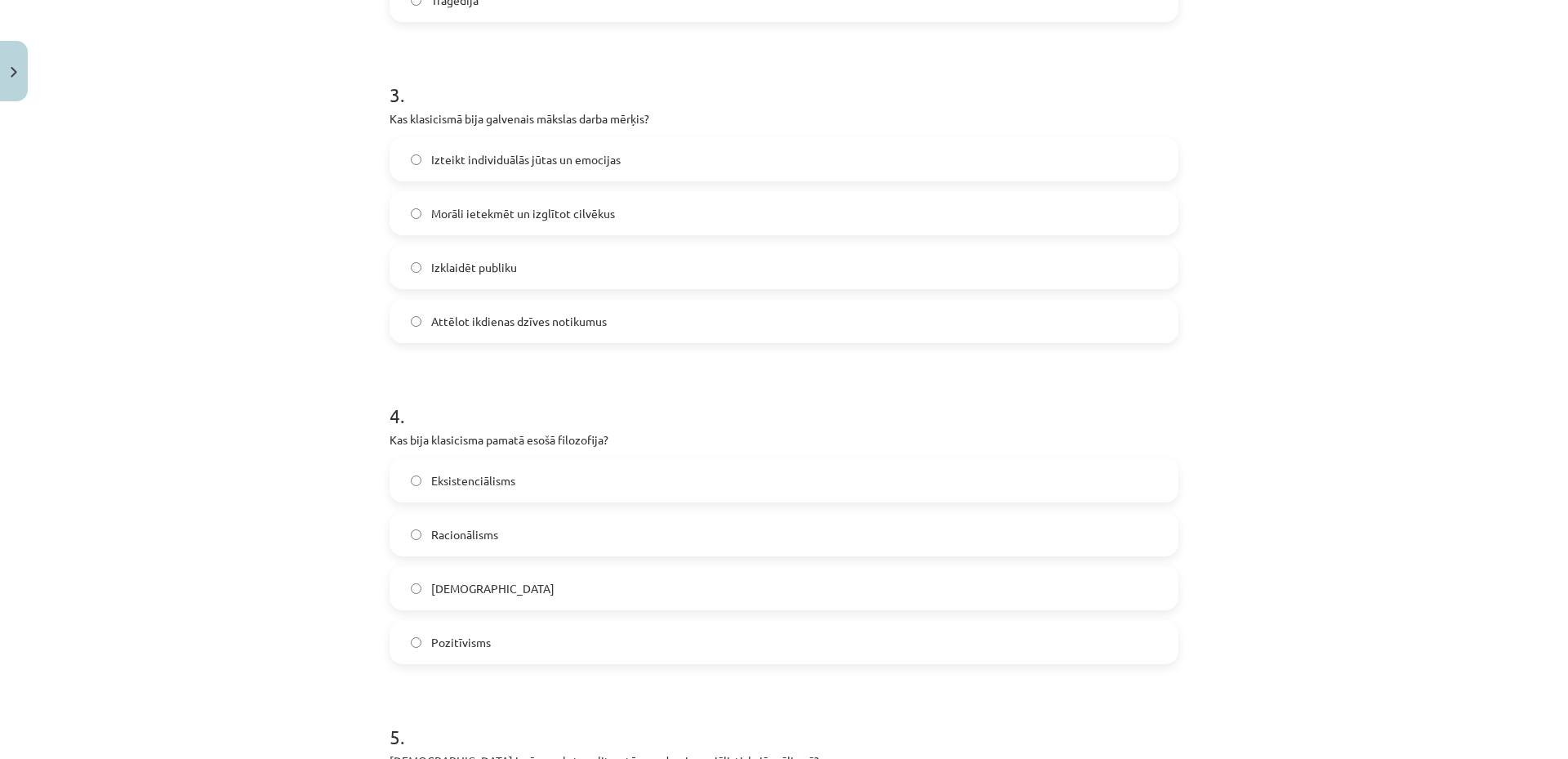
click at [535, 231] on label "Morāli ietekmēt un izglītot cilvēkus" at bounding box center [784, 213] width 785 height 41
click at [540, 527] on label "Racionālisms" at bounding box center [784, 534] width 785 height 41
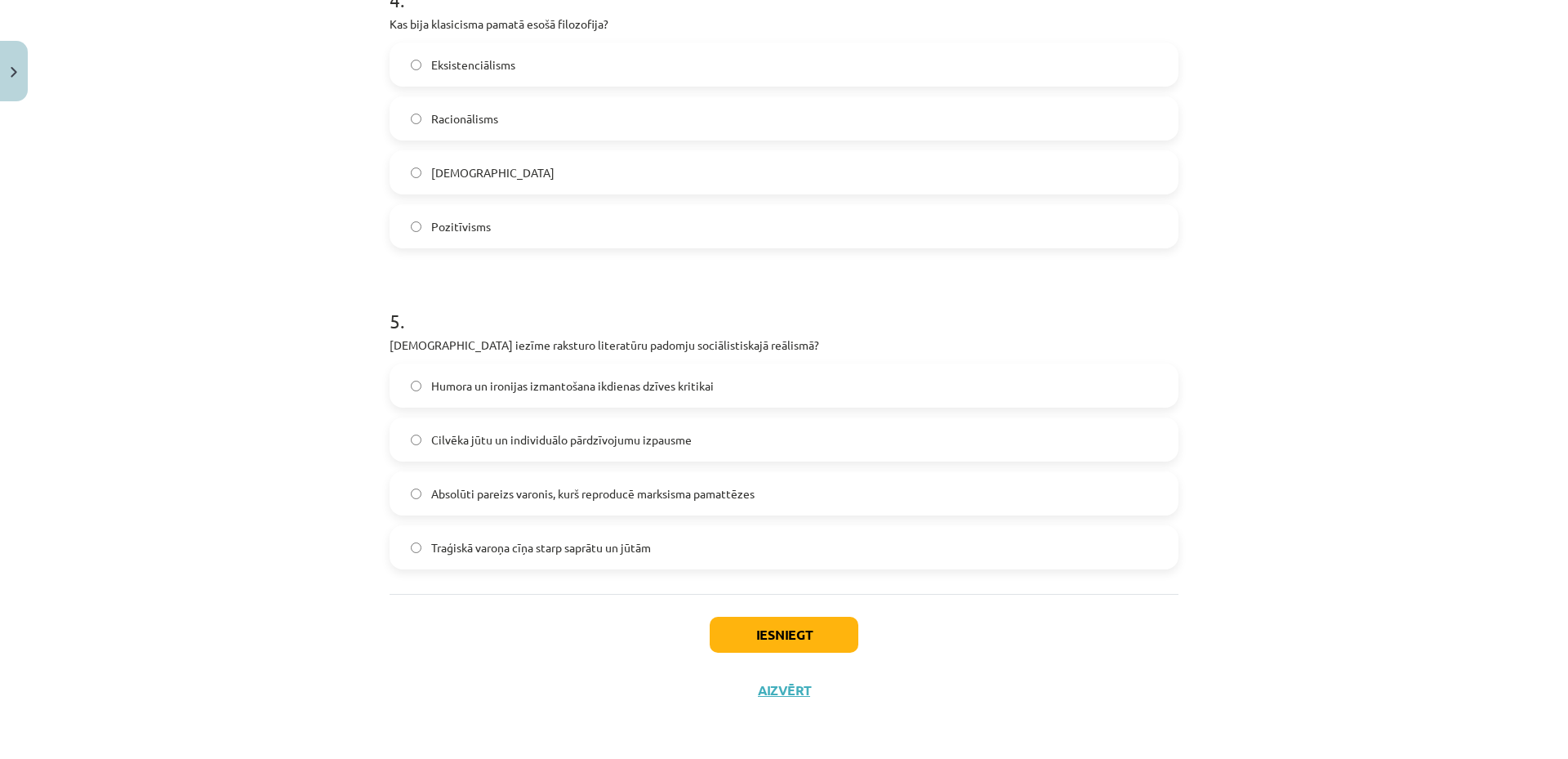
click at [582, 497] on span "Absolūti pareizs varonis, kurš reproducē marksisma pamattēzes" at bounding box center [592, 494] width 323 height 18
click at [788, 690] on button "Aizvērt" at bounding box center [784, 690] width 62 height 17
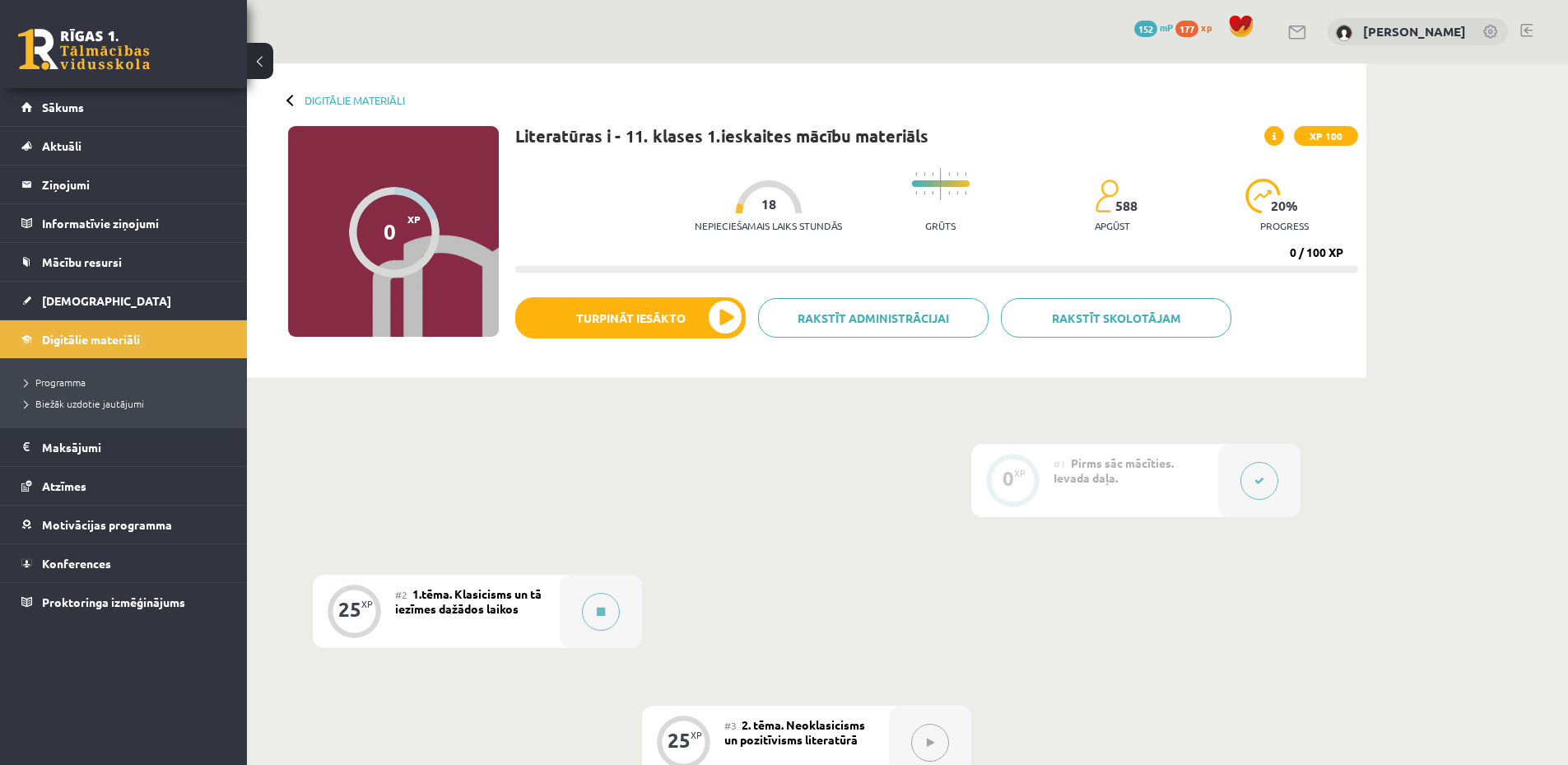
click at [852, 627] on div "0 XP #1 Pirms sāc mācīties. Ievada daļa. 25 XP #2 1.tēma. Klasicisms un tā iezī…" at bounding box center [806, 742] width 988 height 597
click at [68, 106] on span "Sākums" at bounding box center [63, 107] width 42 height 15
